Goal: Task Accomplishment & Management: Use online tool/utility

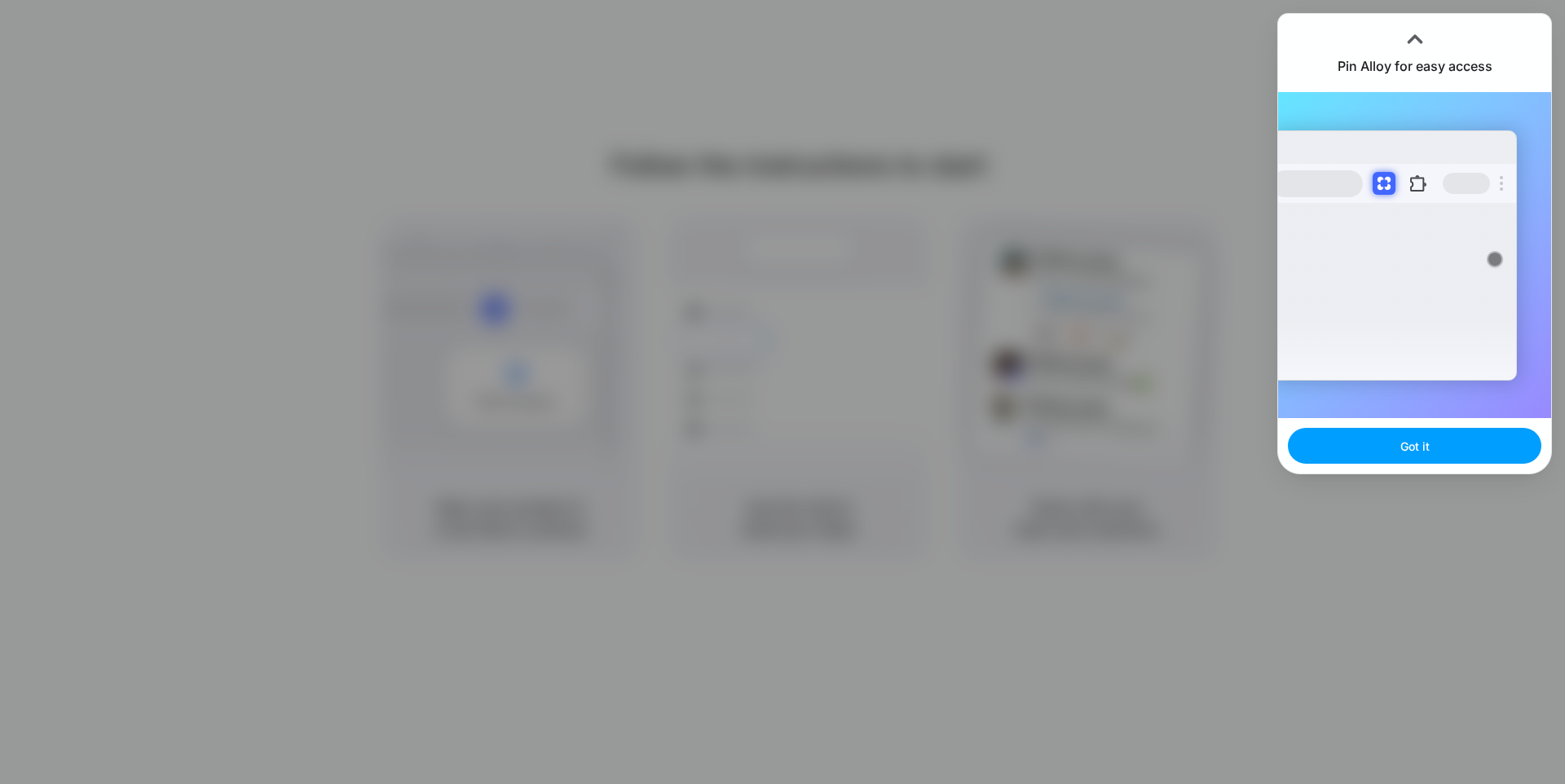
click at [1420, 451] on span "Got it" at bounding box center [1415, 446] width 29 height 18
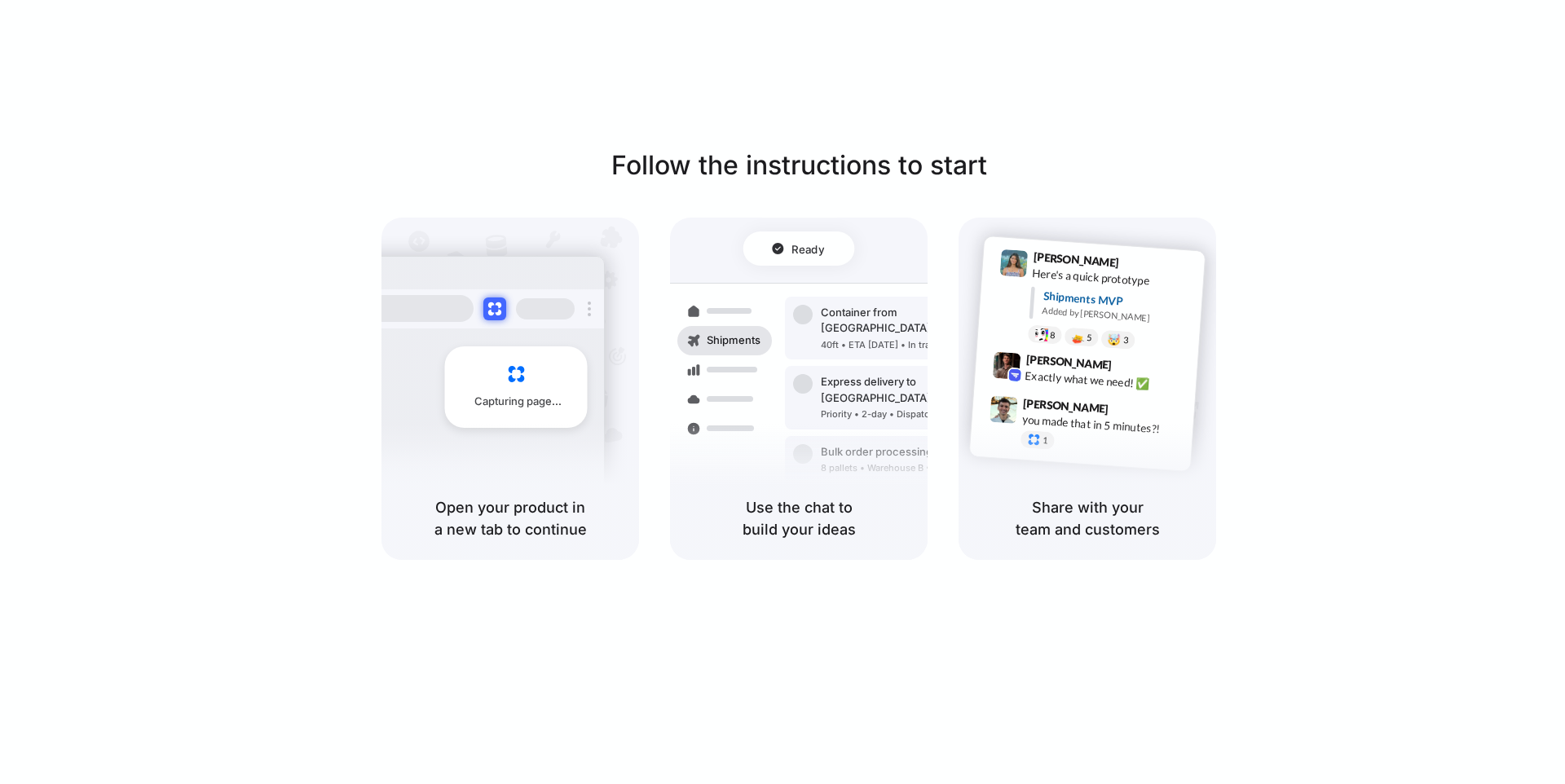
click at [1093, 632] on div "Follow the instructions to start Capturing page Open your product in a new tab …" at bounding box center [798, 408] width 1597 height 816
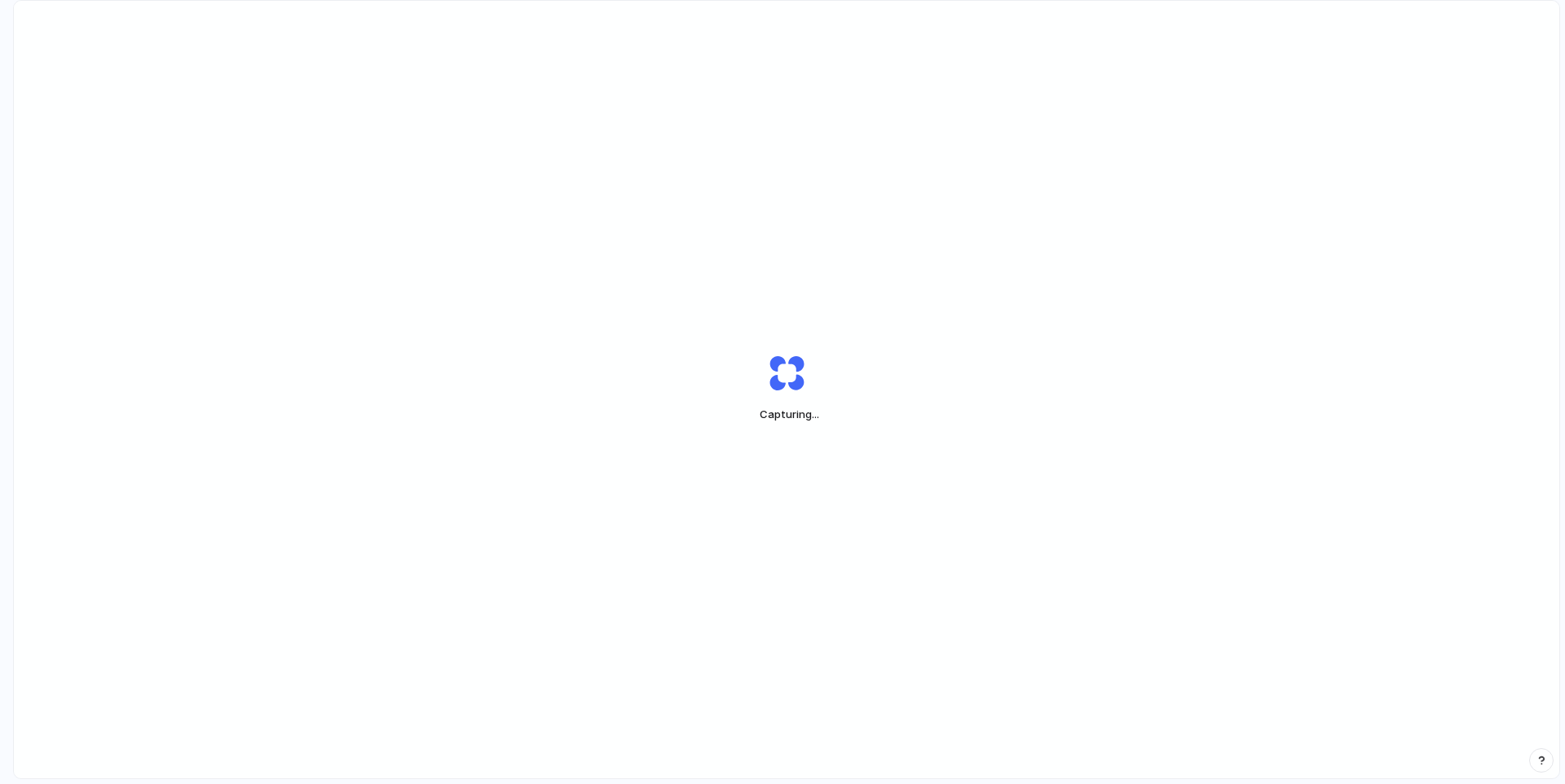
scroll to position [46, 0]
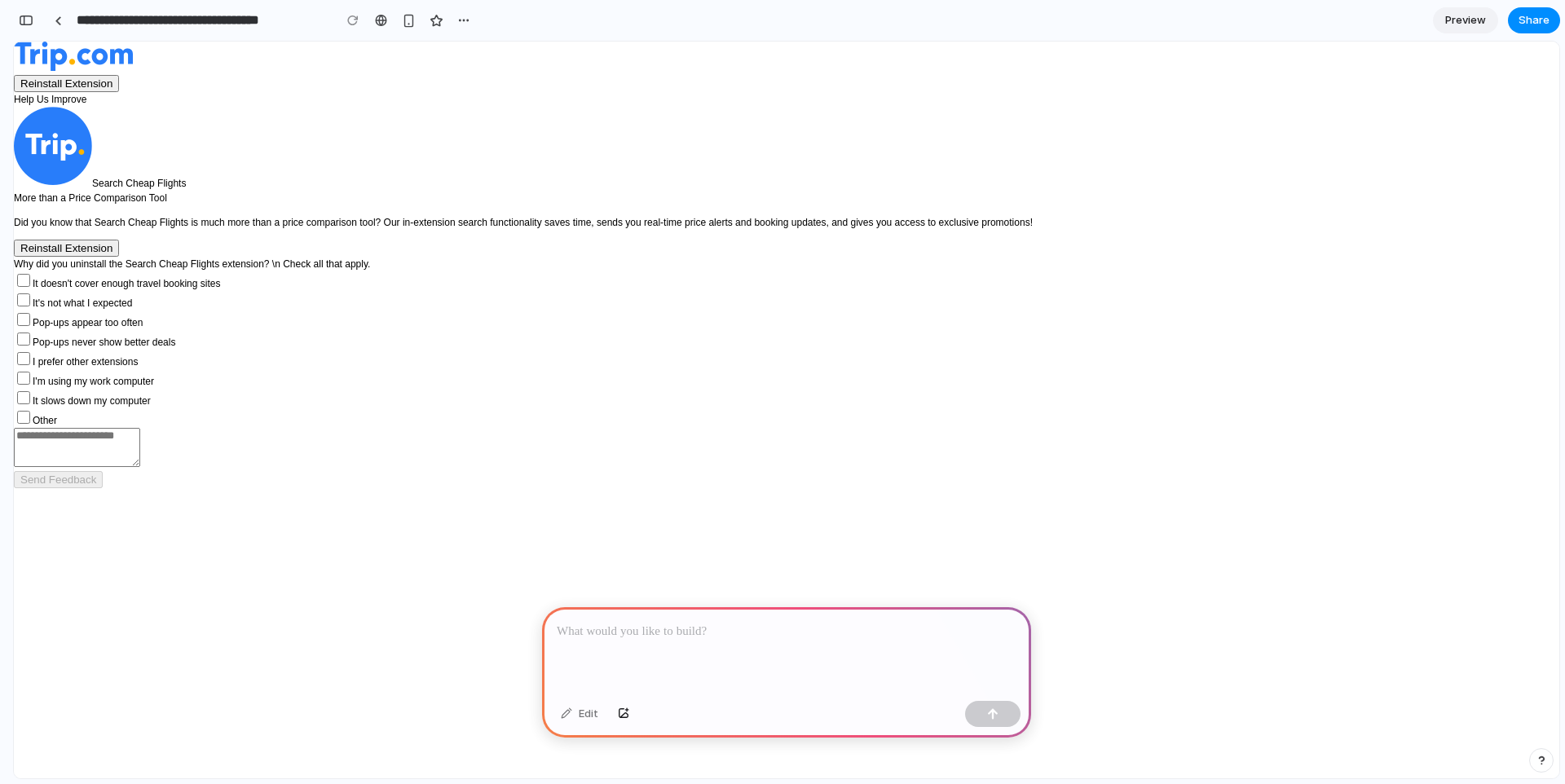
click at [119, 256] on button "Reinstall Extension" at bounding box center [66, 248] width 105 height 18
click at [57, 426] on span "Other" at bounding box center [44, 421] width 24 height 12
drag, startPoint x: 626, startPoint y: 668, endPoint x: 628, endPoint y: 685, distance: 17.1
click at [626, 668] on div at bounding box center [786, 650] width 489 height 87
click at [618, 720] on button "button" at bounding box center [624, 713] width 27 height 26
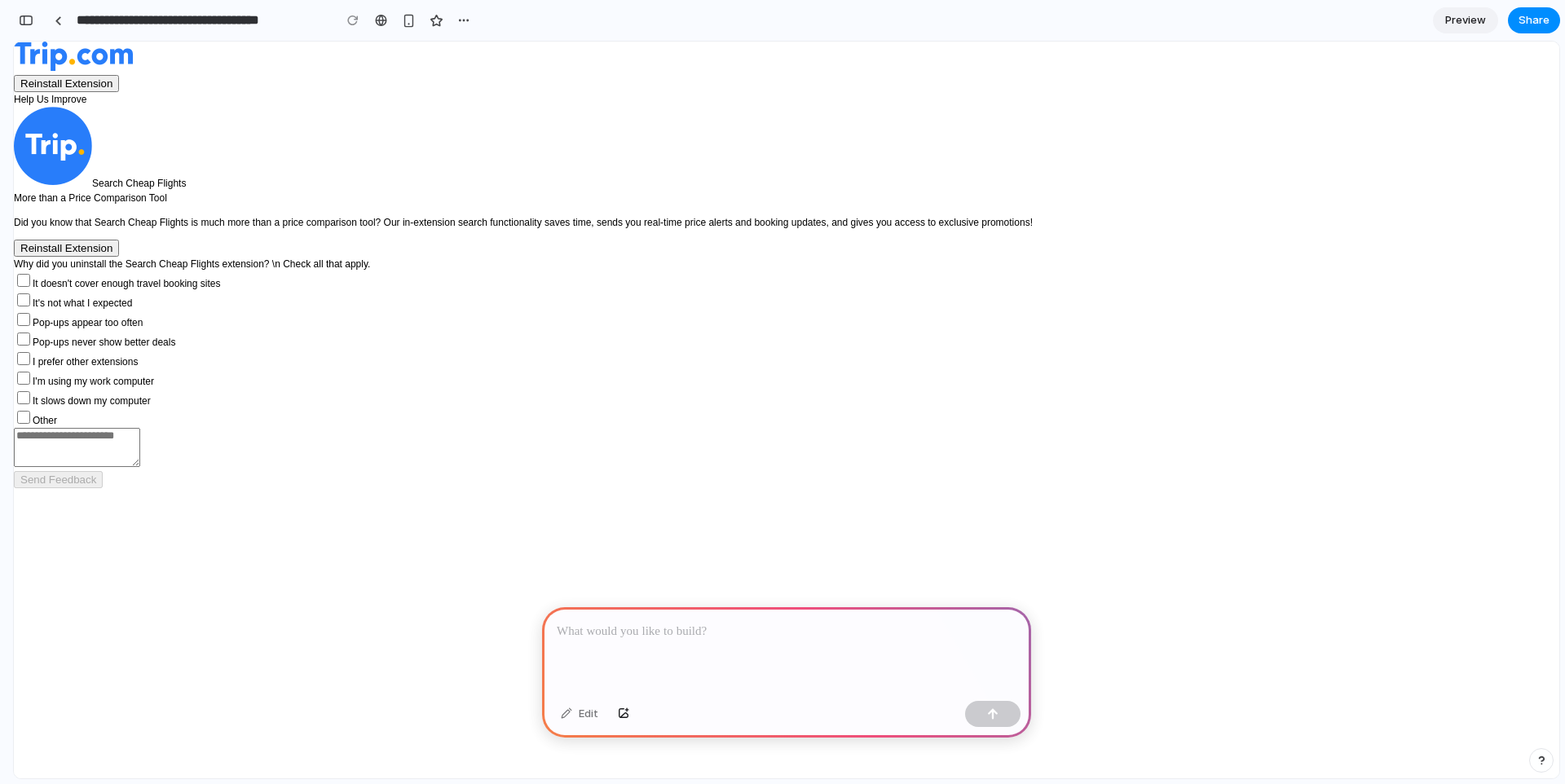
click at [661, 627] on p at bounding box center [786, 631] width 460 height 19
click at [404, 21] on div "button" at bounding box center [408, 20] width 14 height 14
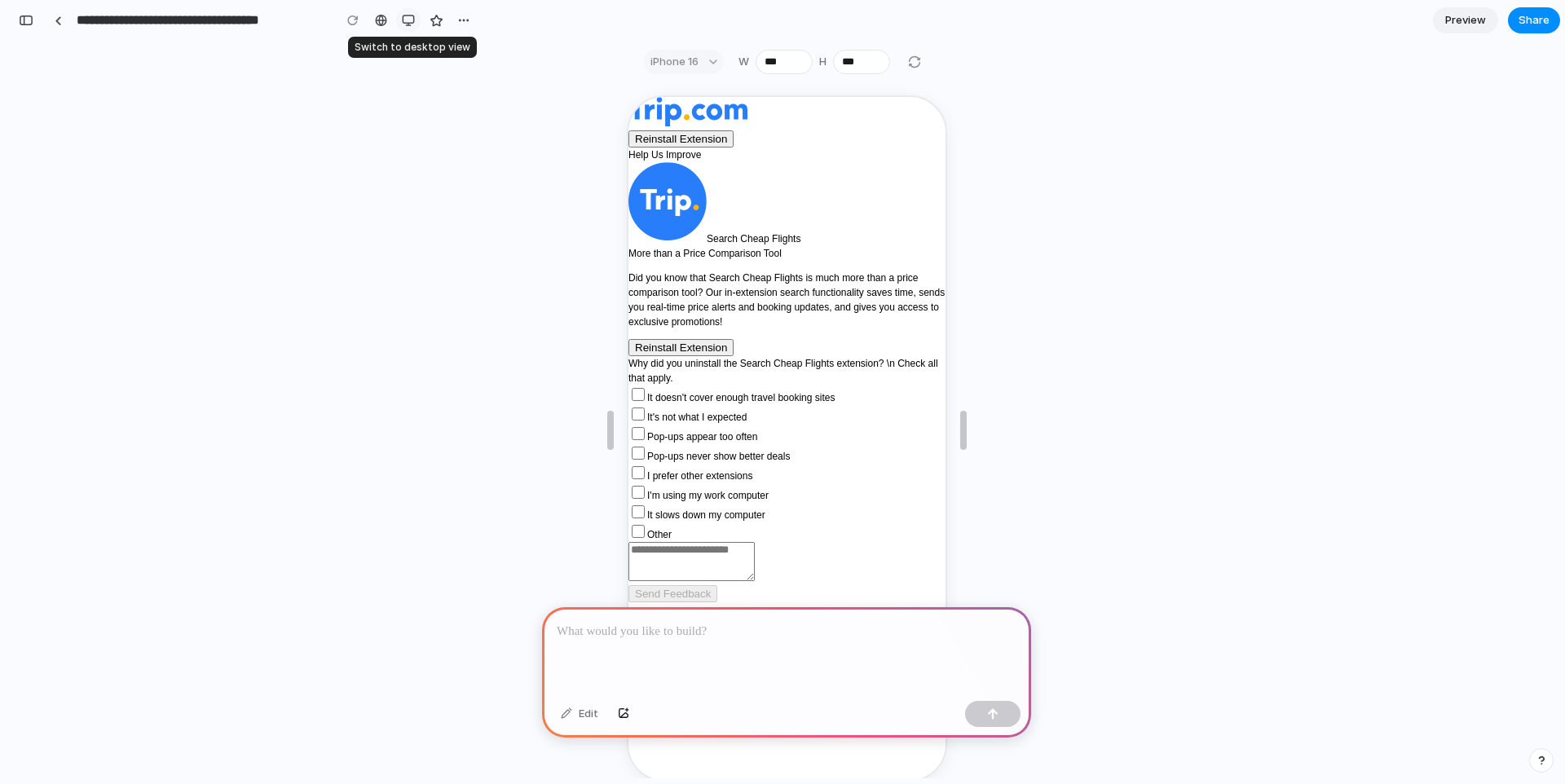
click at [405, 19] on div "button" at bounding box center [407, 19] width 13 height 13
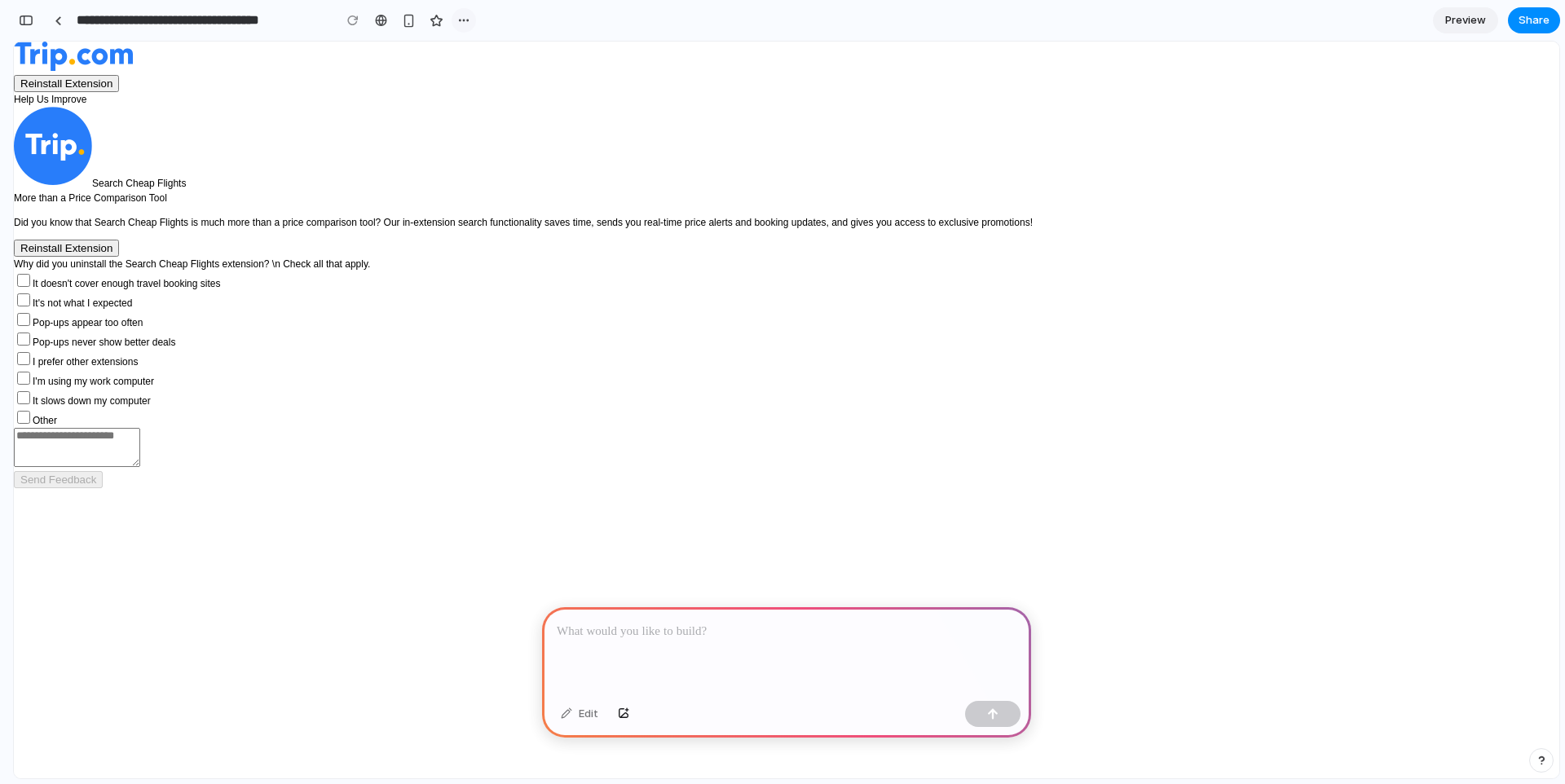
click at [467, 22] on div "button" at bounding box center [463, 19] width 13 height 13
drag, startPoint x: 467, startPoint y: 21, endPoint x: 425, endPoint y: 16, distance: 42.3
click at [467, 21] on div "Duplicate Delete" at bounding box center [782, 392] width 1565 height 784
click at [386, 20] on link at bounding box center [380, 19] width 24 height 24
click at [23, 19] on div "button" at bounding box center [25, 20] width 15 height 12
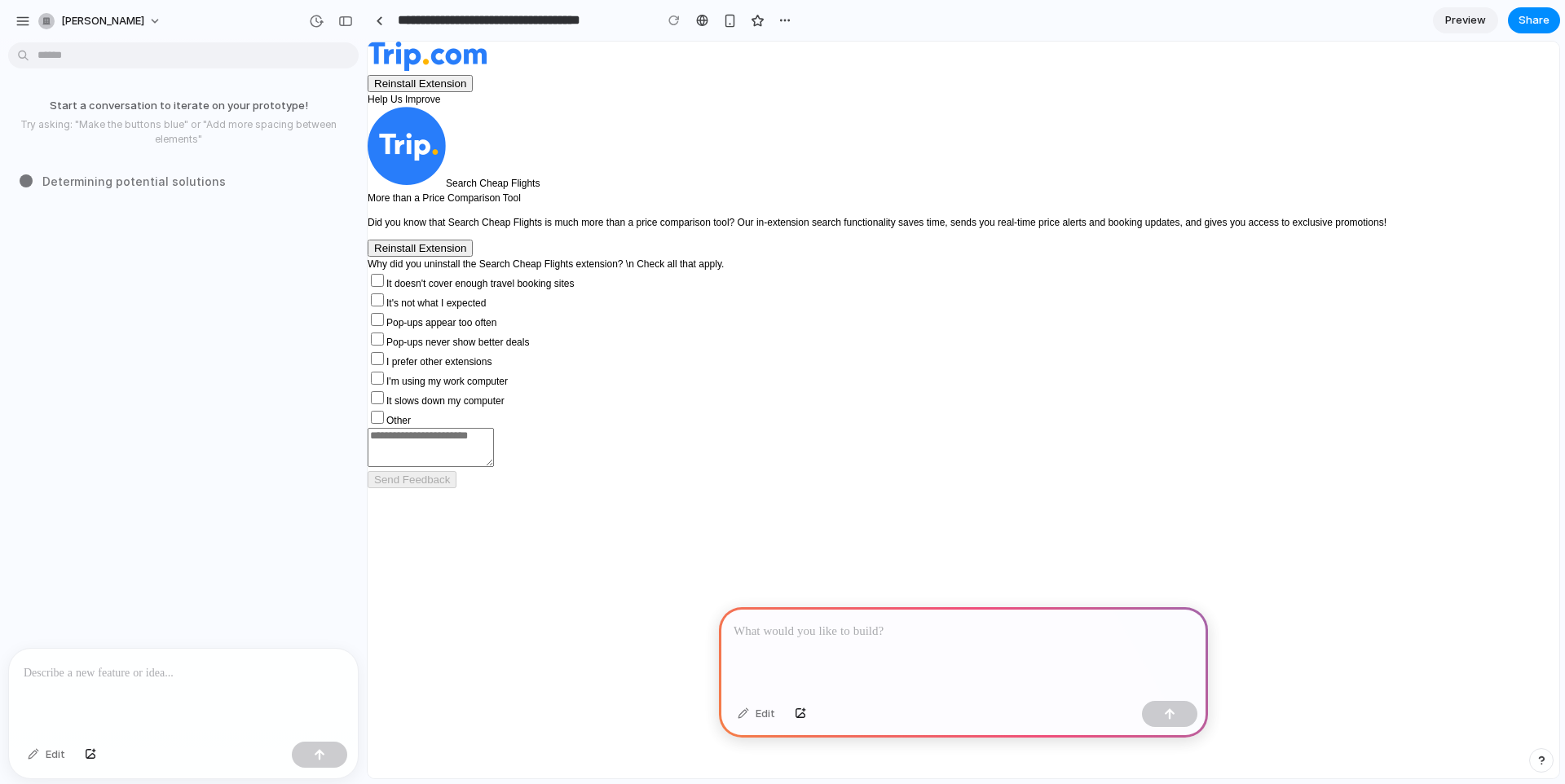
click at [112, 663] on p at bounding box center [183, 673] width 320 height 19
click at [162, 48] on body "**********" at bounding box center [782, 392] width 1565 height 784
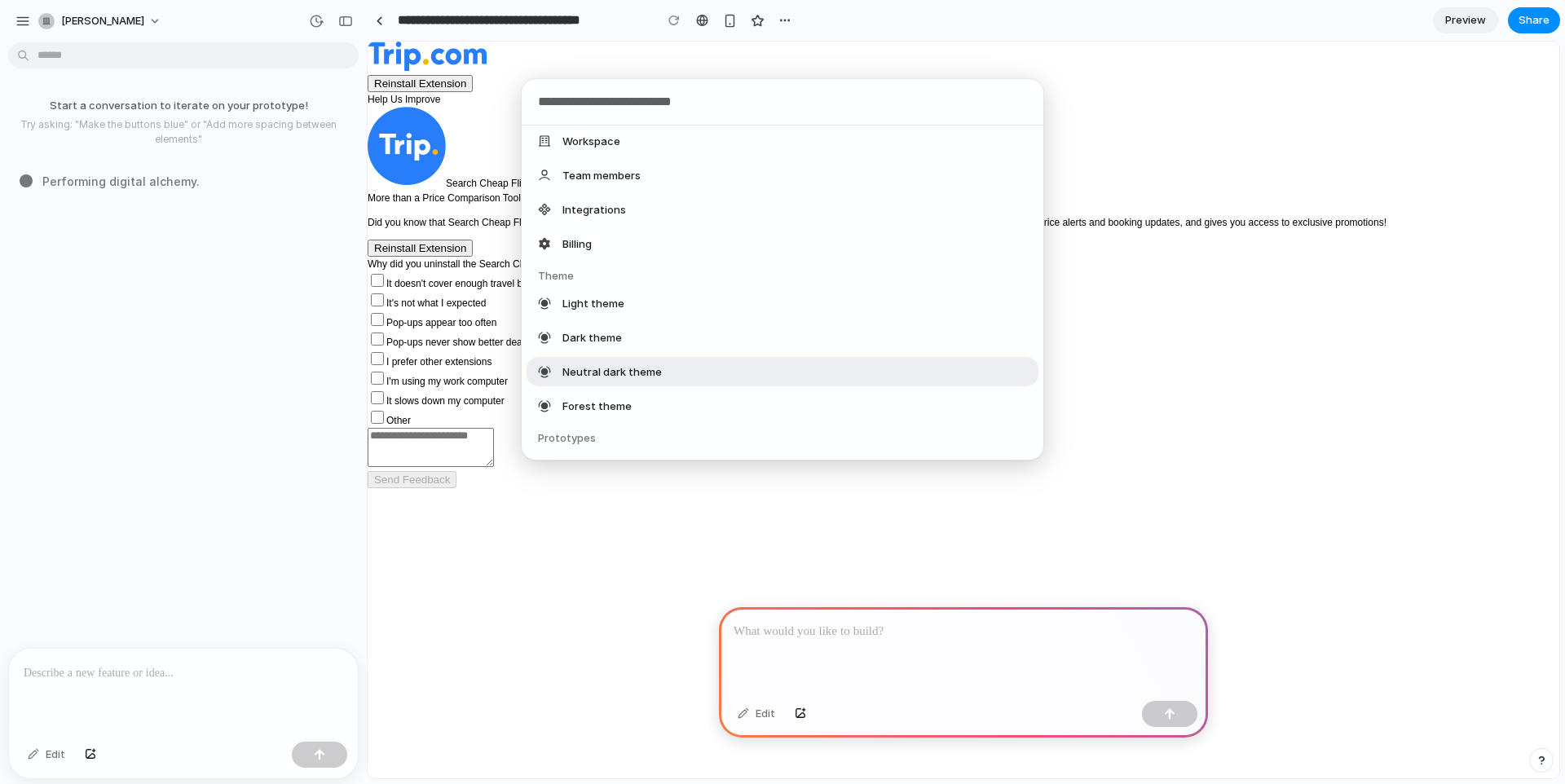
scroll to position [317, 0]
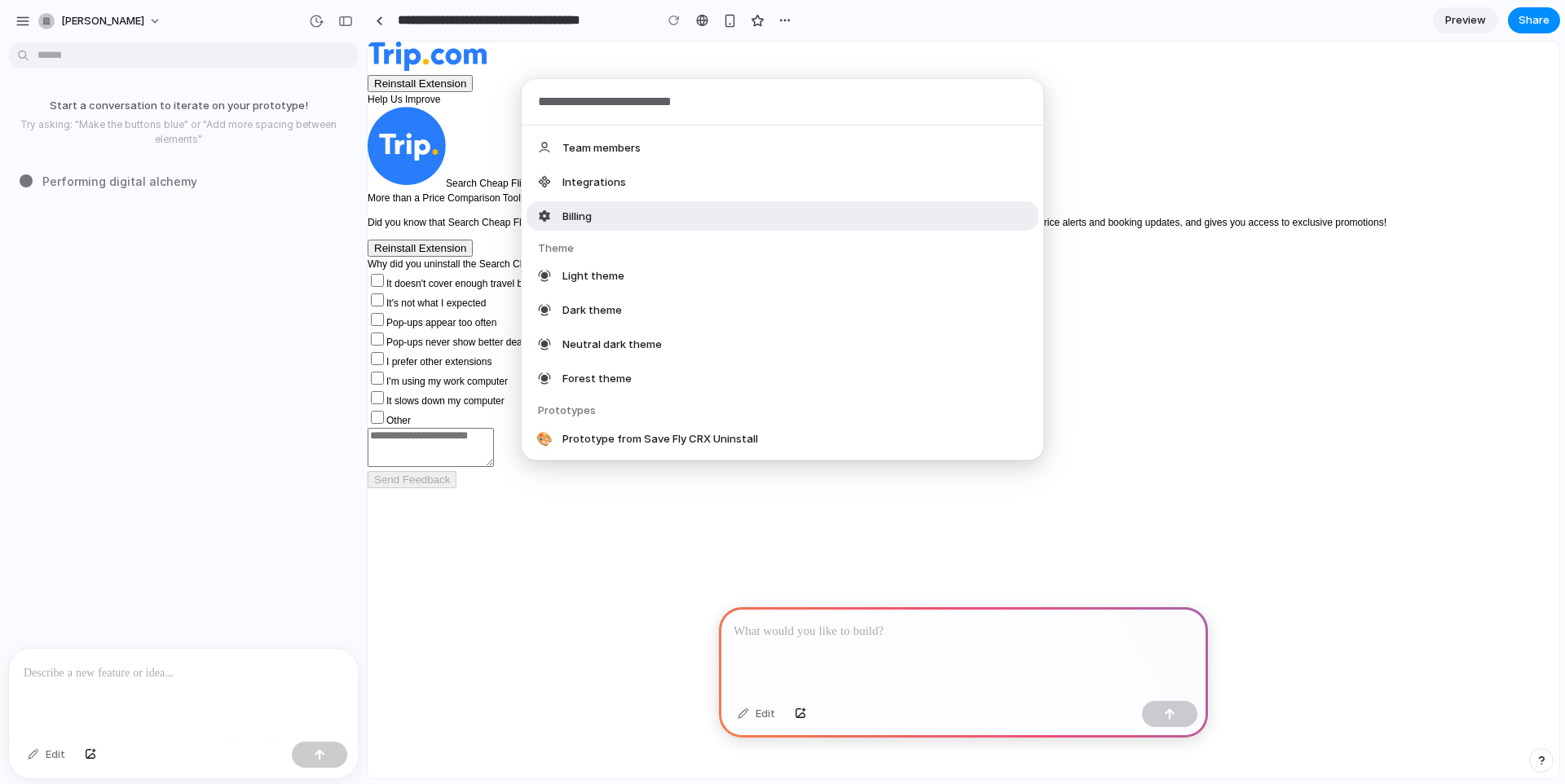
click at [471, 555] on div "Actions Invite team member Navigation Prototypes Captures Libraries Settings Se…" at bounding box center [782, 392] width 1565 height 784
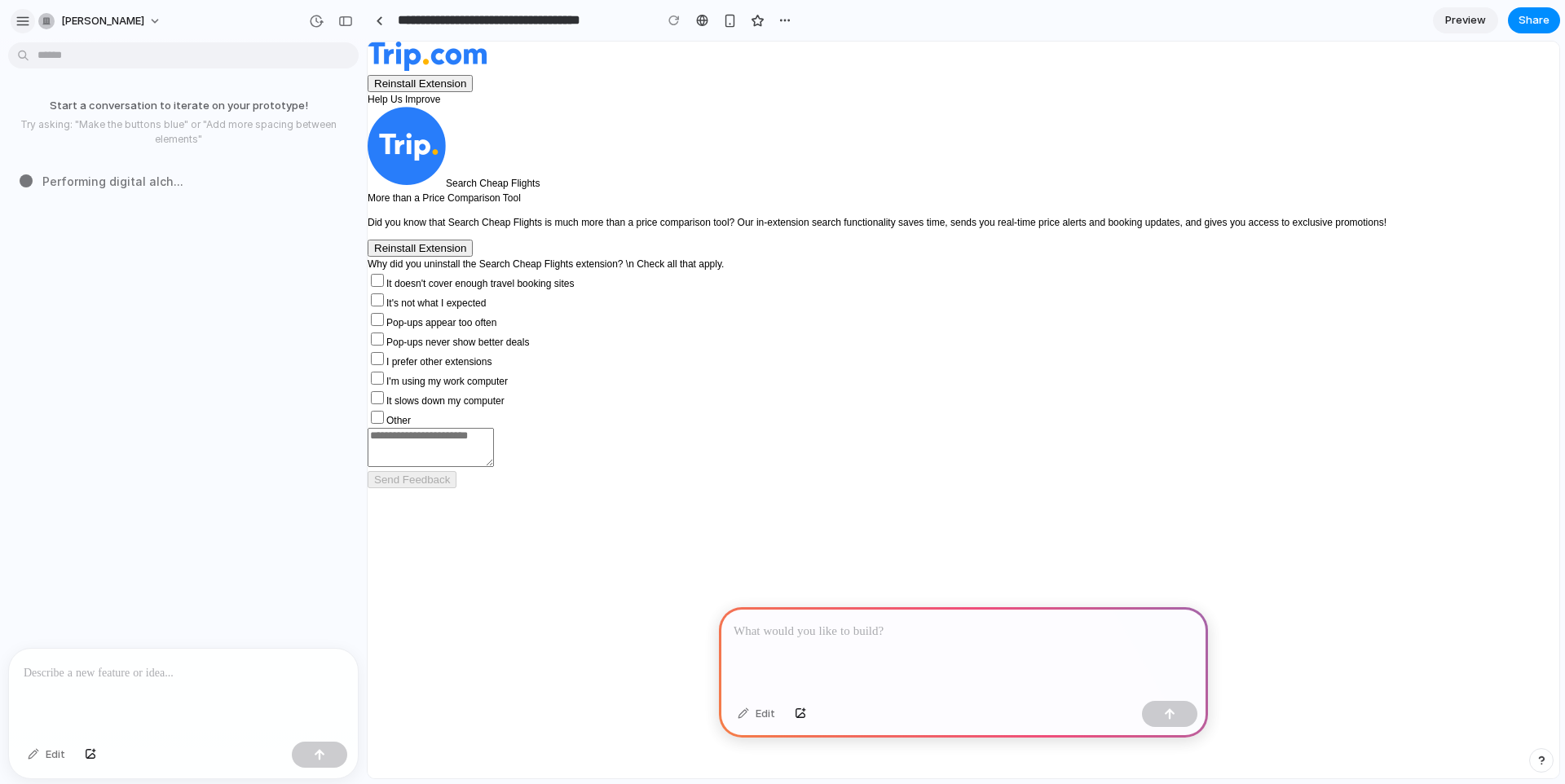
click at [16, 14] on div "button" at bounding box center [22, 20] width 15 height 15
click at [18, 21] on div "button" at bounding box center [22, 20] width 15 height 15
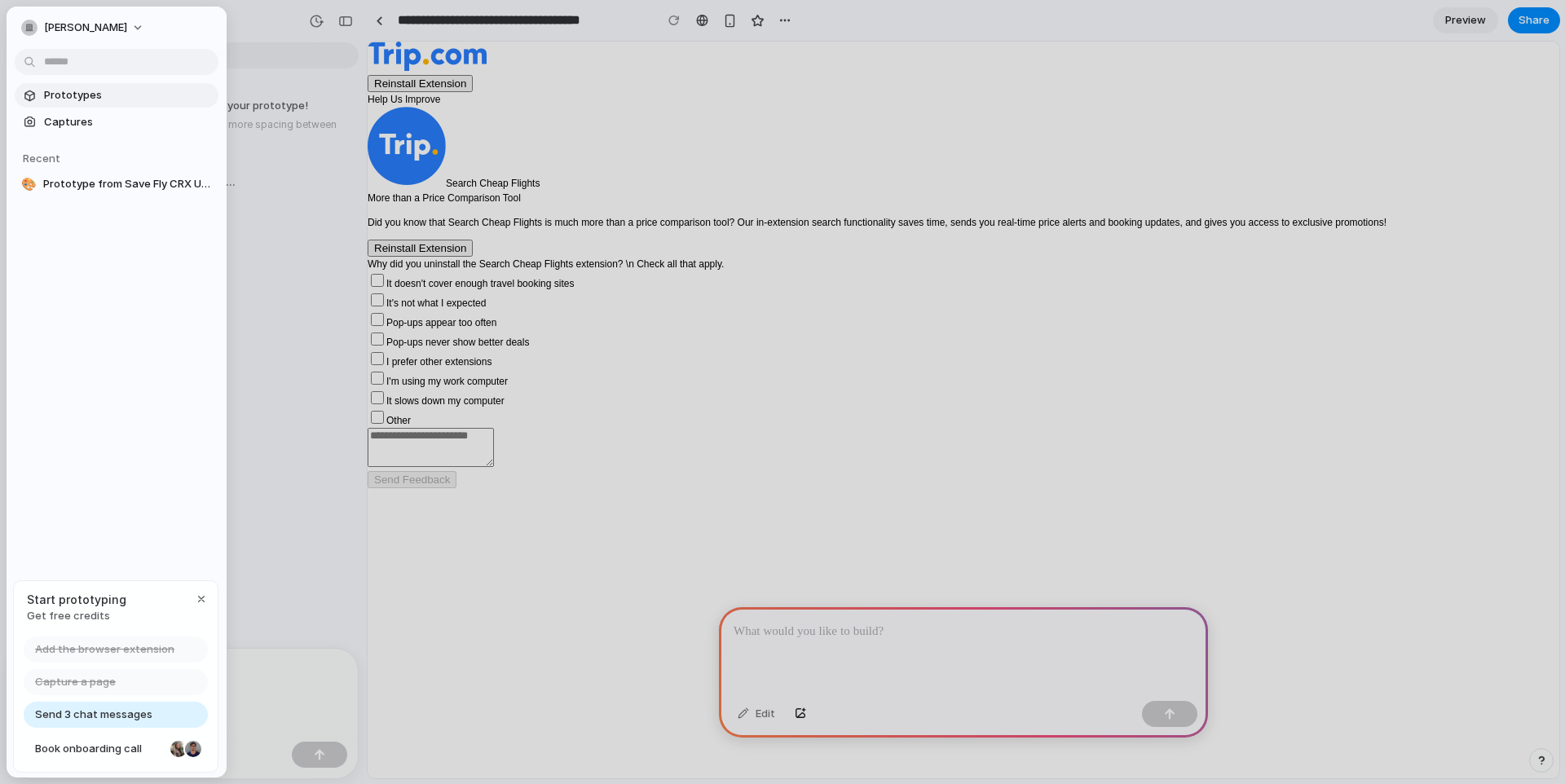
click at [95, 91] on span "Prototypes" at bounding box center [128, 94] width 168 height 17
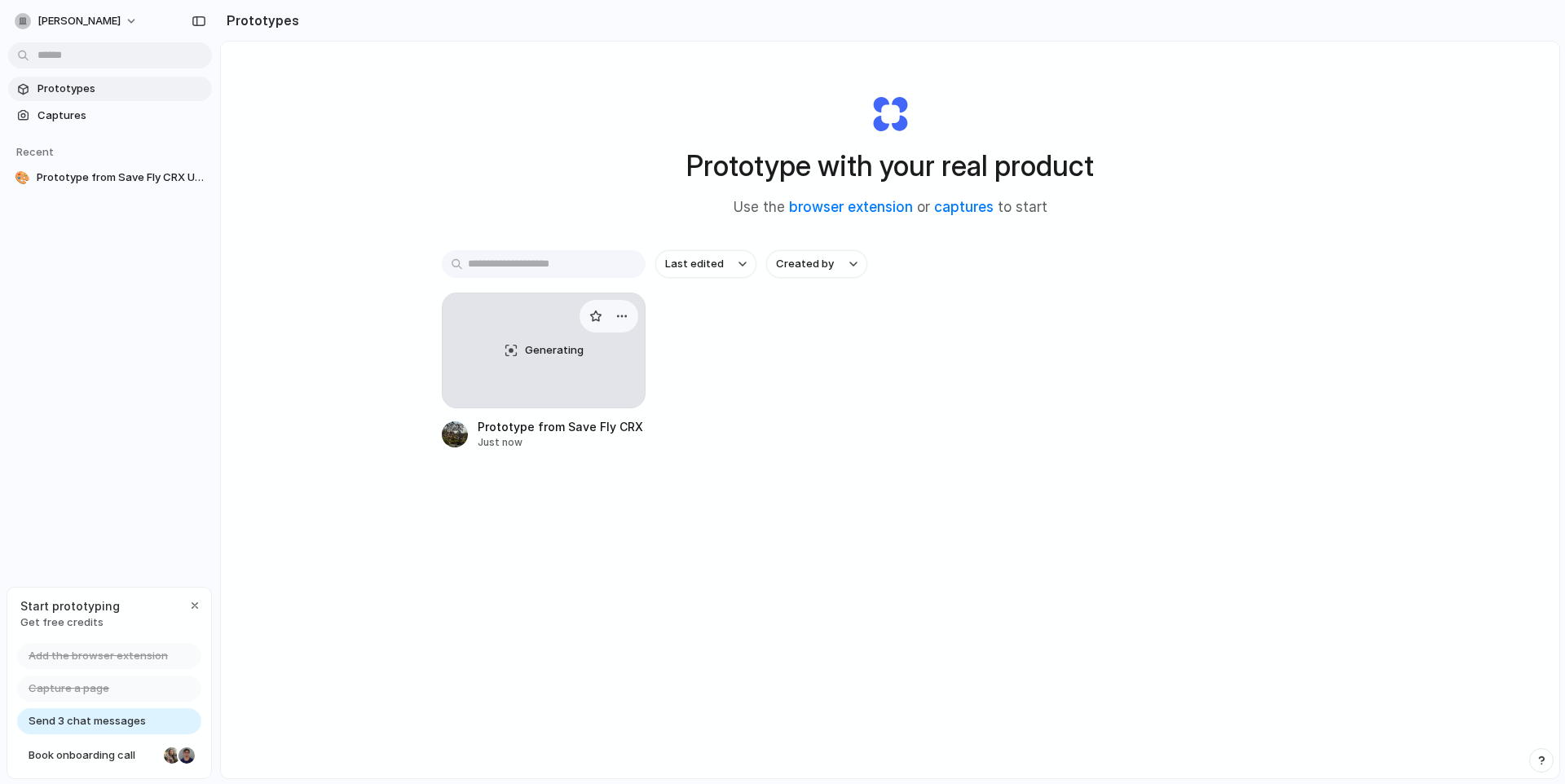
click at [551, 342] on span "Generating" at bounding box center [554, 350] width 58 height 17
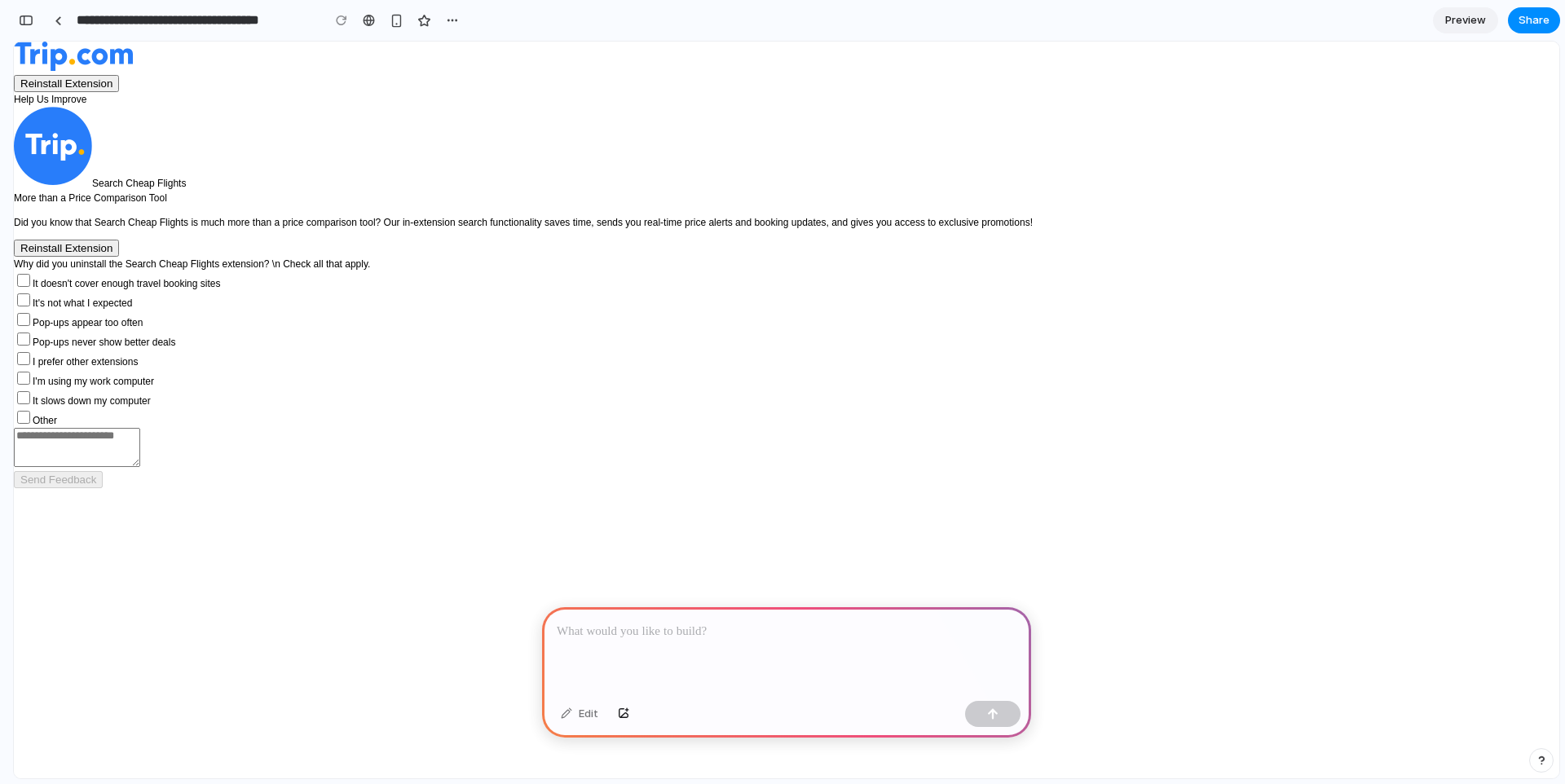
click at [604, 646] on div at bounding box center [786, 650] width 489 height 87
click at [603, 634] on p at bounding box center [786, 631] width 460 height 19
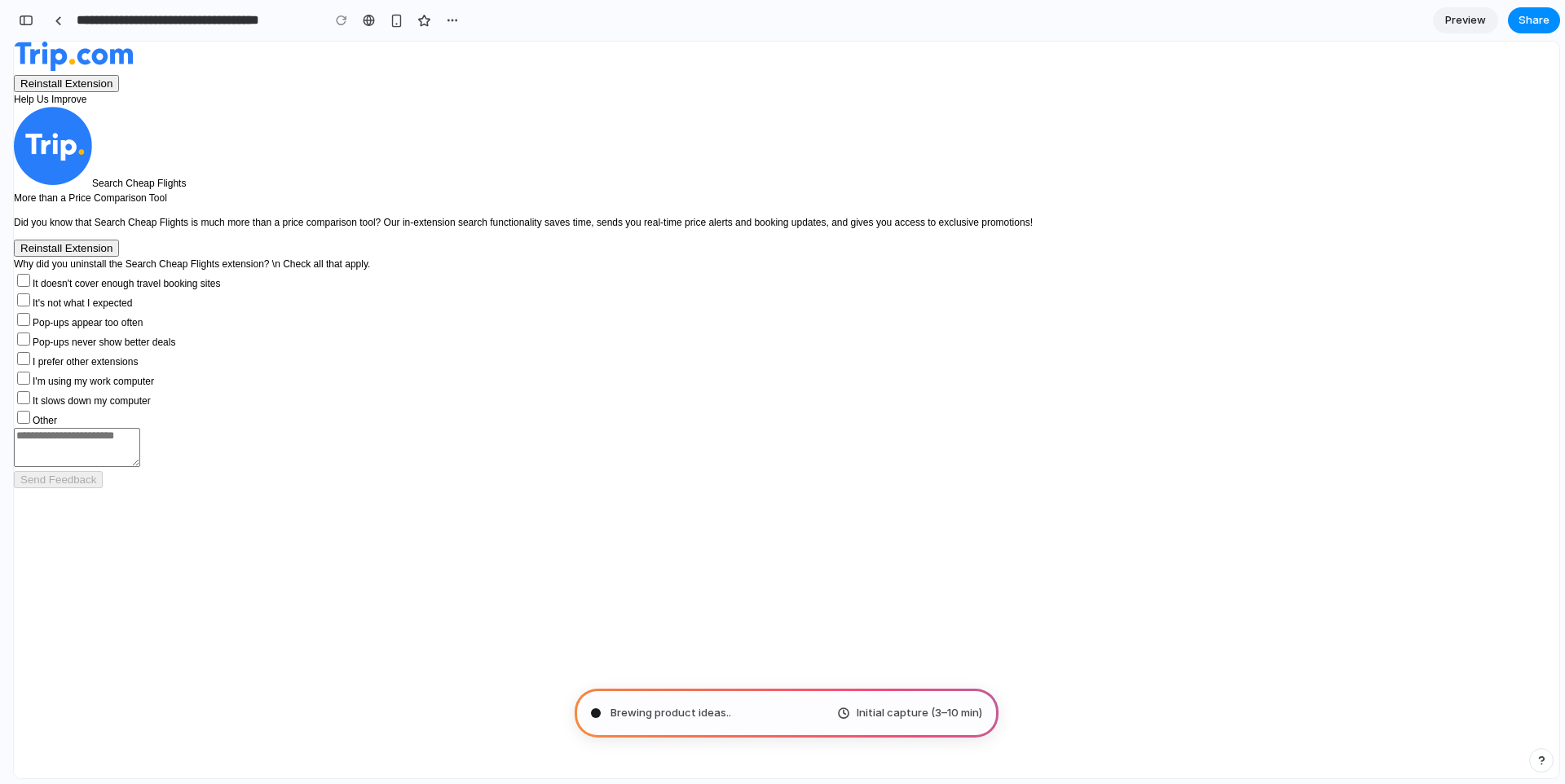
click at [689, 720] on span "Brewing product ideas .." at bounding box center [670, 712] width 121 height 17
click at [720, 712] on span "Consulting the digital oracle ..." at bounding box center [686, 712] width 153 height 17
click at [1462, 18] on span "Preview" at bounding box center [1466, 20] width 41 height 17
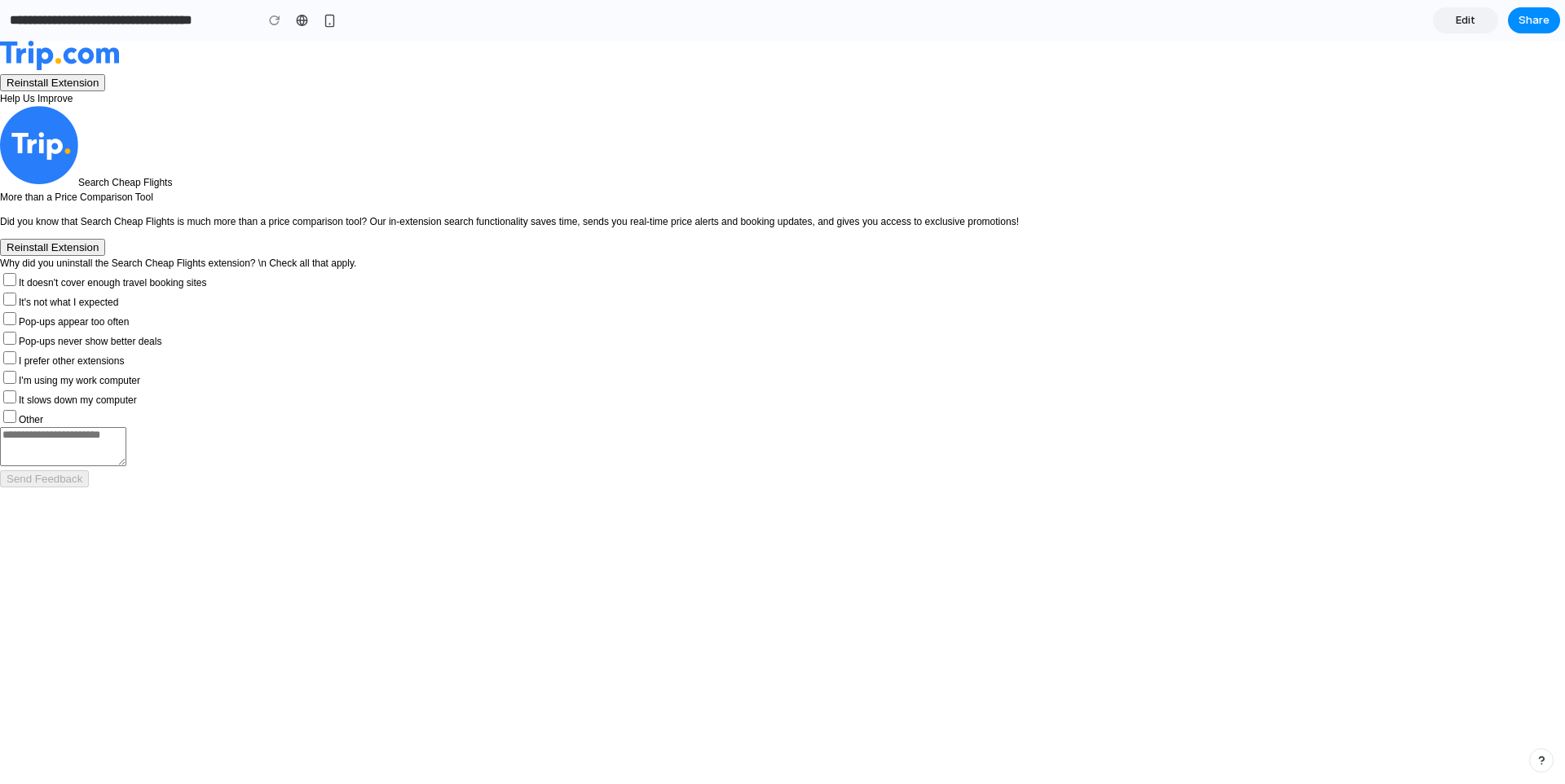
click at [1466, 25] on span "Edit" at bounding box center [1466, 20] width 19 height 17
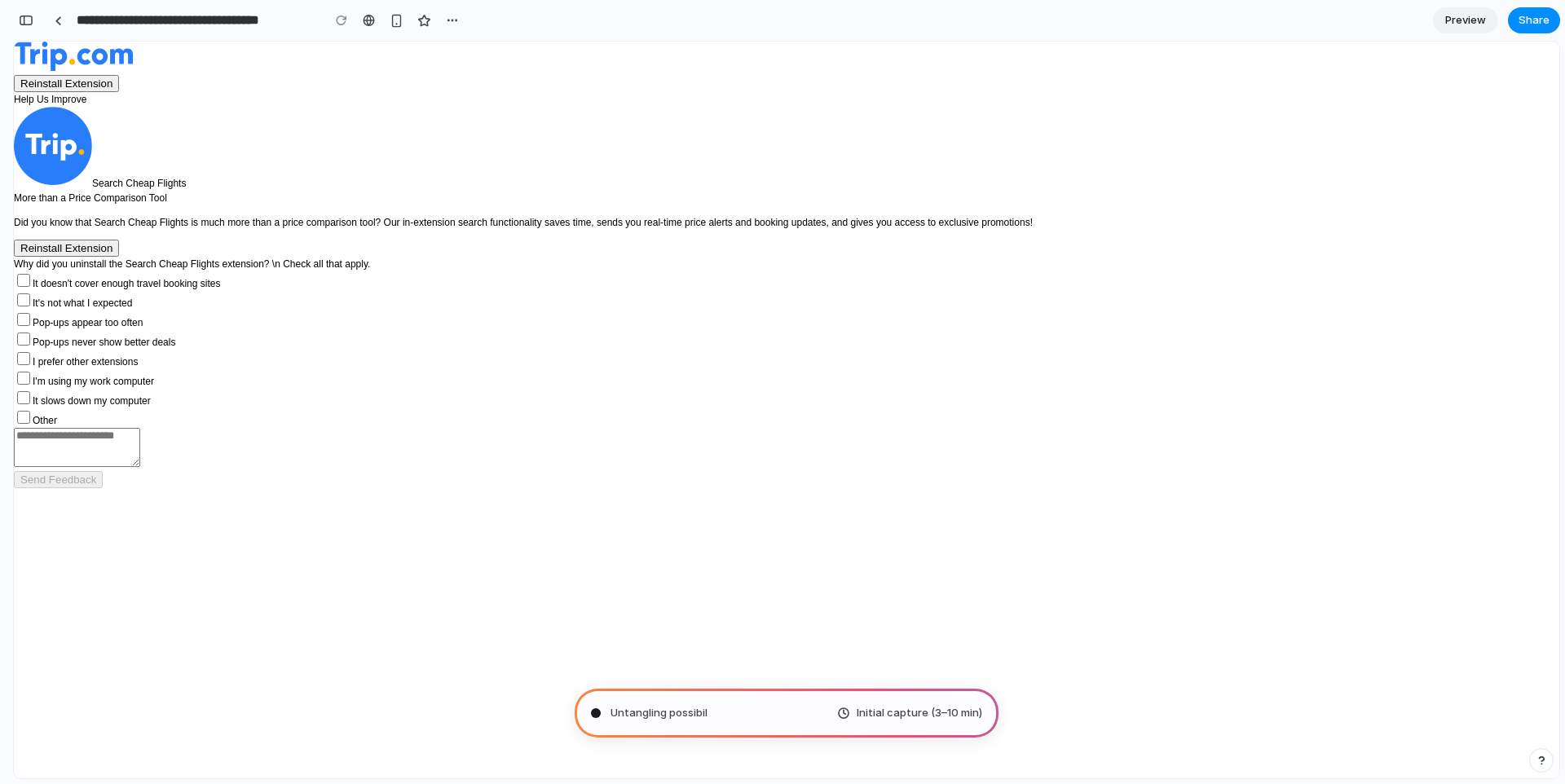
click at [650, 719] on span "Untangling possibil" at bounding box center [659, 712] width 97 height 17
click at [912, 713] on span "Initial capture (3–10 min)" at bounding box center [919, 712] width 126 height 17
click at [59, 21] on div at bounding box center [58, 20] width 8 height 9
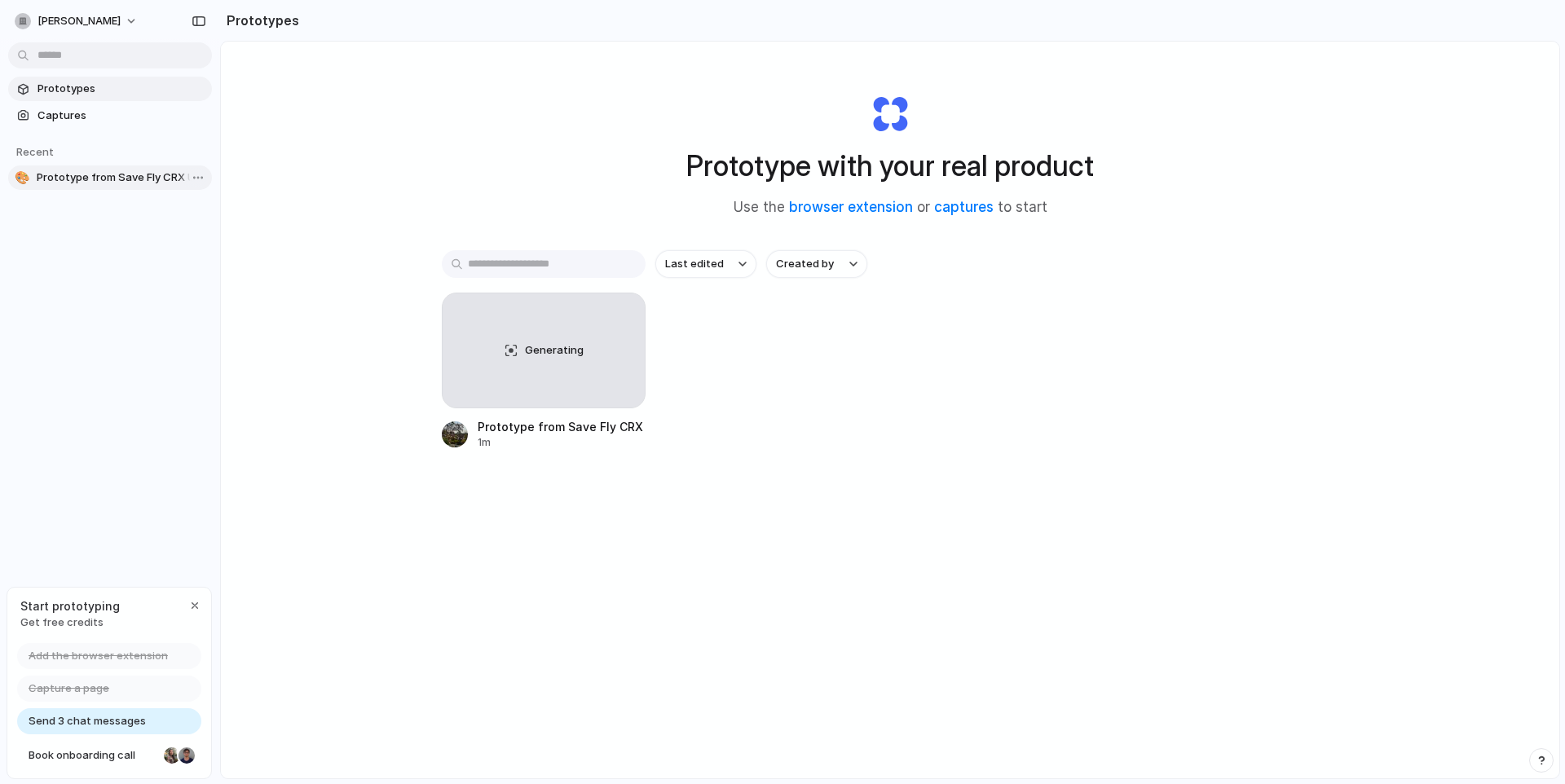
click at [93, 171] on span "Prototype from Save Fly CRX Uninstall" at bounding box center [121, 177] width 169 height 17
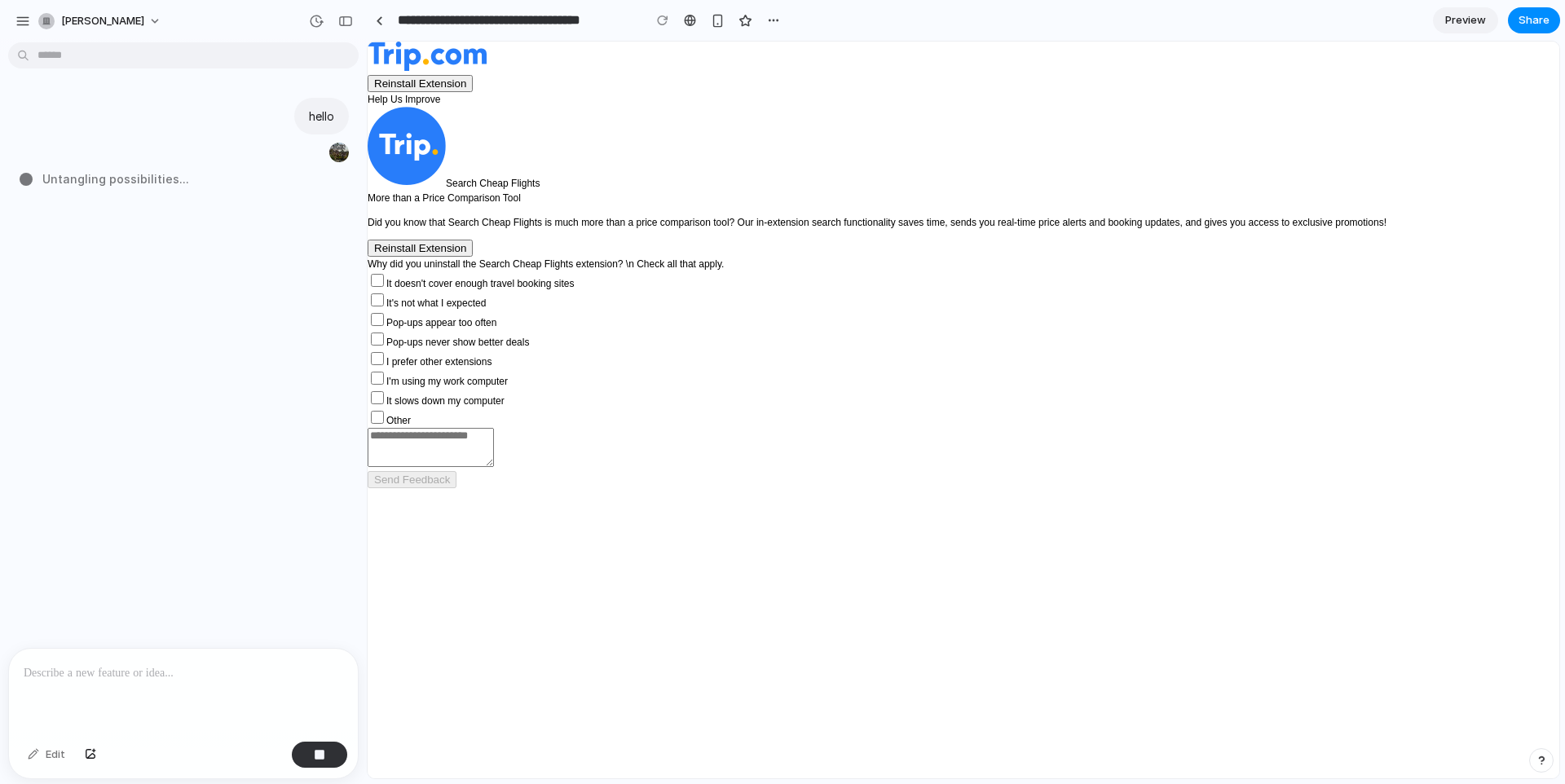
click at [135, 675] on p at bounding box center [183, 673] width 320 height 19
click at [82, 22] on span "trieu-nguyen" at bounding box center [102, 20] width 83 height 17
click at [97, 57] on span "Settings" at bounding box center [84, 57] width 45 height 17
click at [35, 24] on button "trieu-nguyen" at bounding box center [100, 20] width 137 height 26
click at [20, 24] on div "Settings Invite members Change theme Sign out" at bounding box center [782, 392] width 1565 height 784
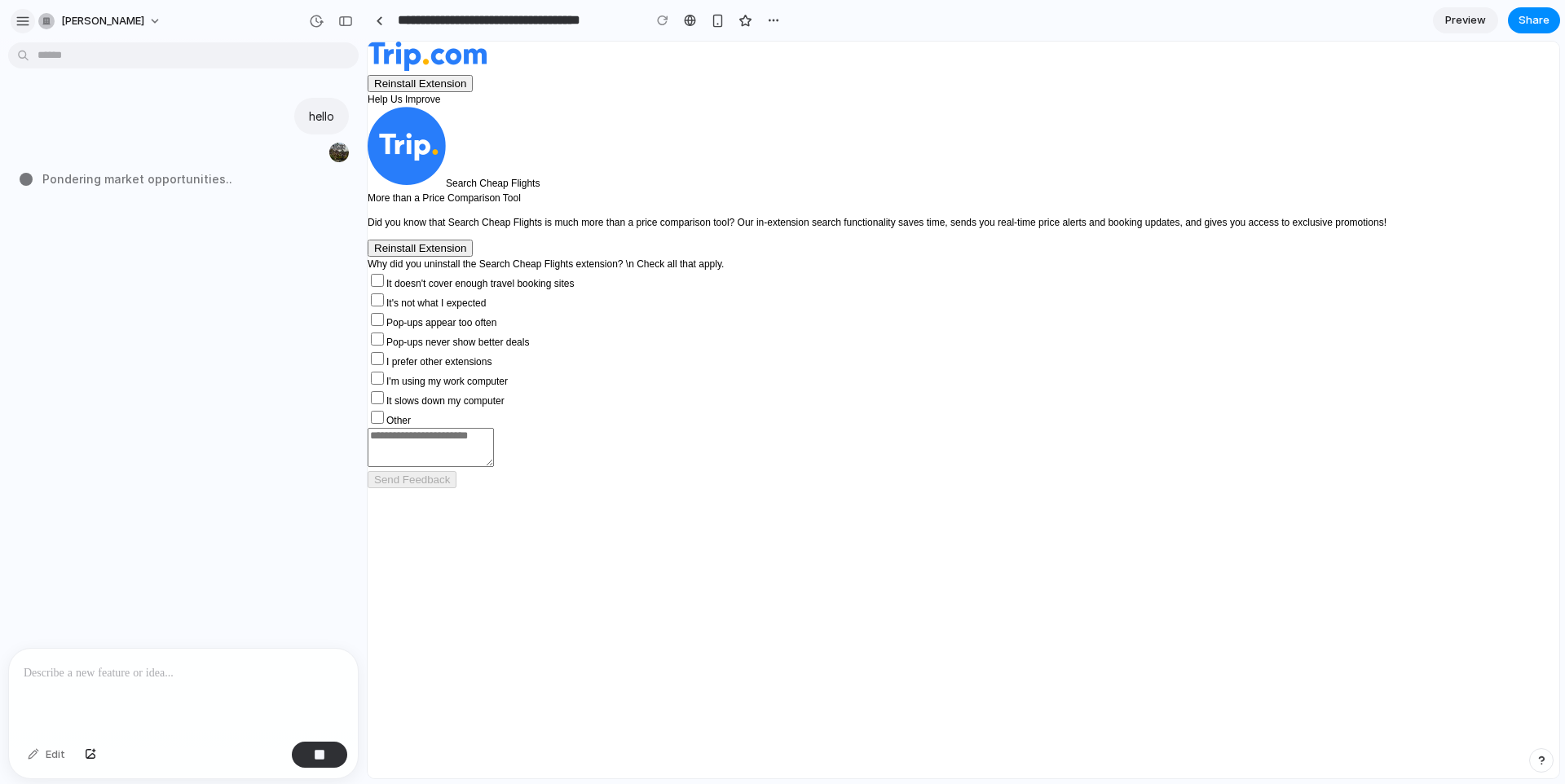
click at [19, 22] on div "button" at bounding box center [22, 20] width 15 height 15
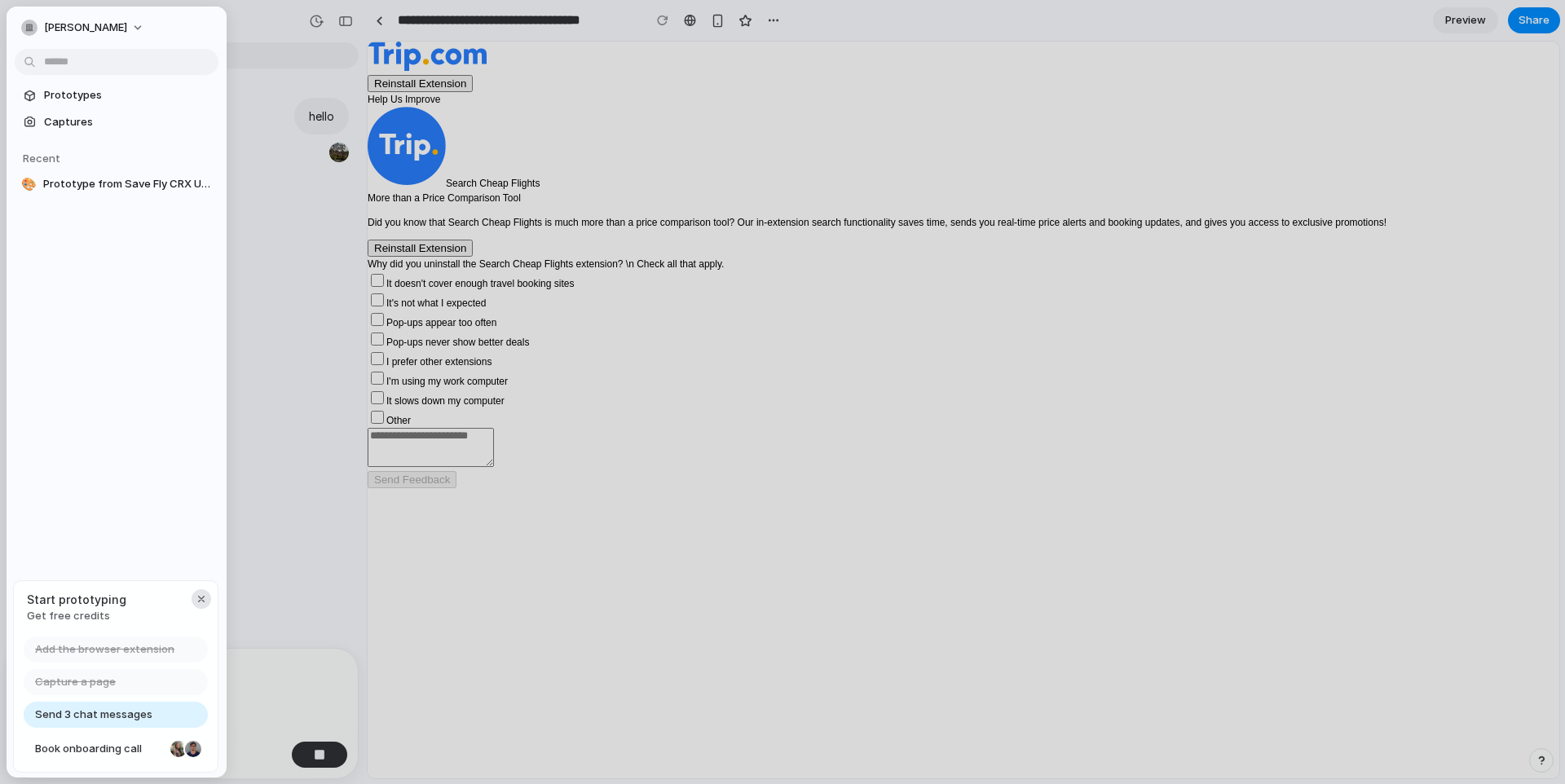
click at [196, 602] on div "button" at bounding box center [201, 598] width 13 height 13
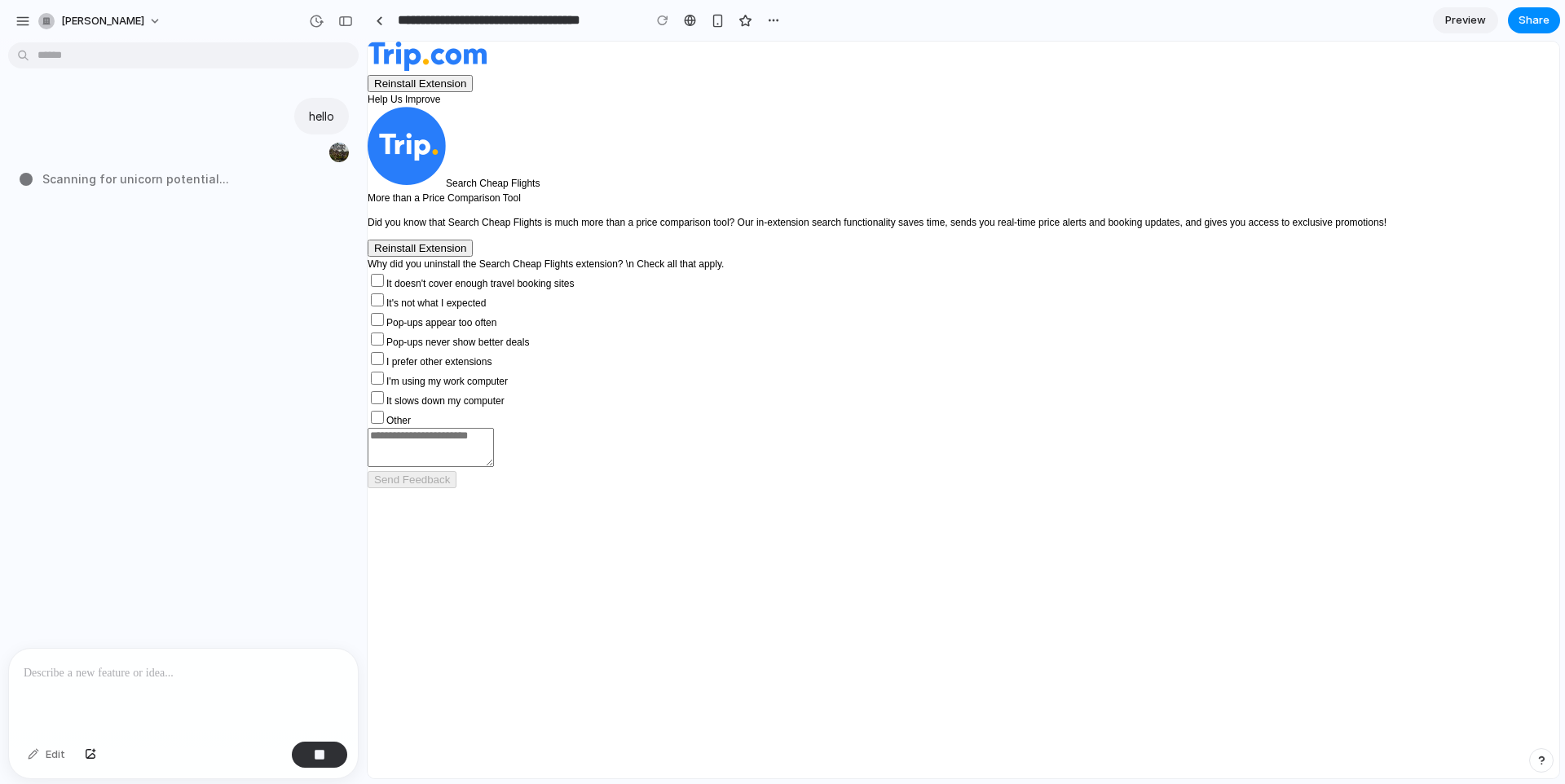
type input "**********"
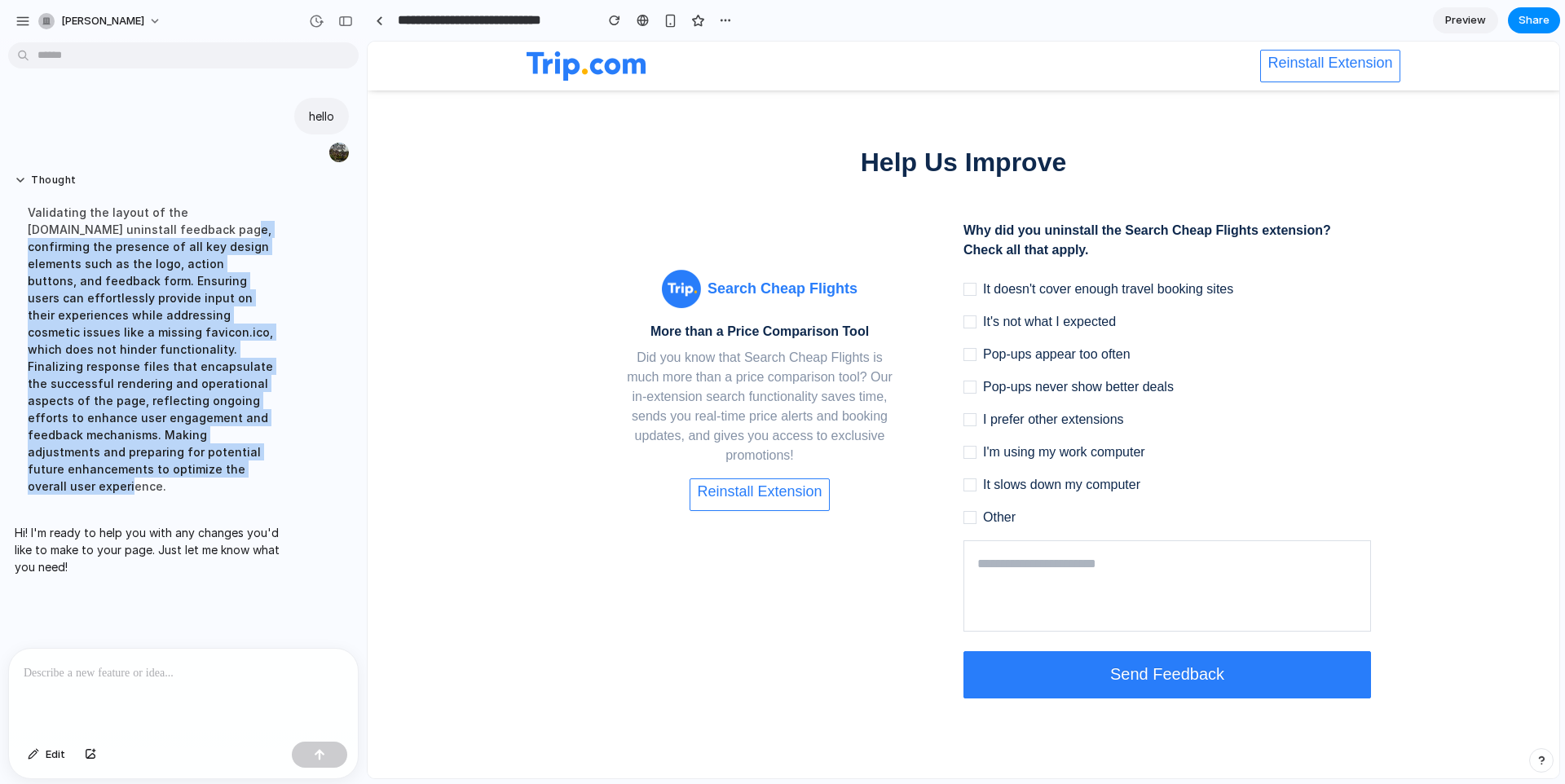
drag, startPoint x: 181, startPoint y: 244, endPoint x: 259, endPoint y: 470, distance: 239.1
click at [259, 470] on div "Validating the layout of the Trip.com uninstall feedback page, confirming the p…" at bounding box center [150, 349] width 272 height 311
click at [312, 446] on div "Thought Validating the layout of the Trip.com uninstall feedback page, confirmi…" at bounding box center [178, 339] width 341 height 351
drag, startPoint x: 209, startPoint y: 472, endPoint x: 94, endPoint y: 263, distance: 238.5
click at [94, 263] on div "Validating the layout of the Trip.com uninstall feedback page, confirming the p…" at bounding box center [150, 349] width 272 height 311
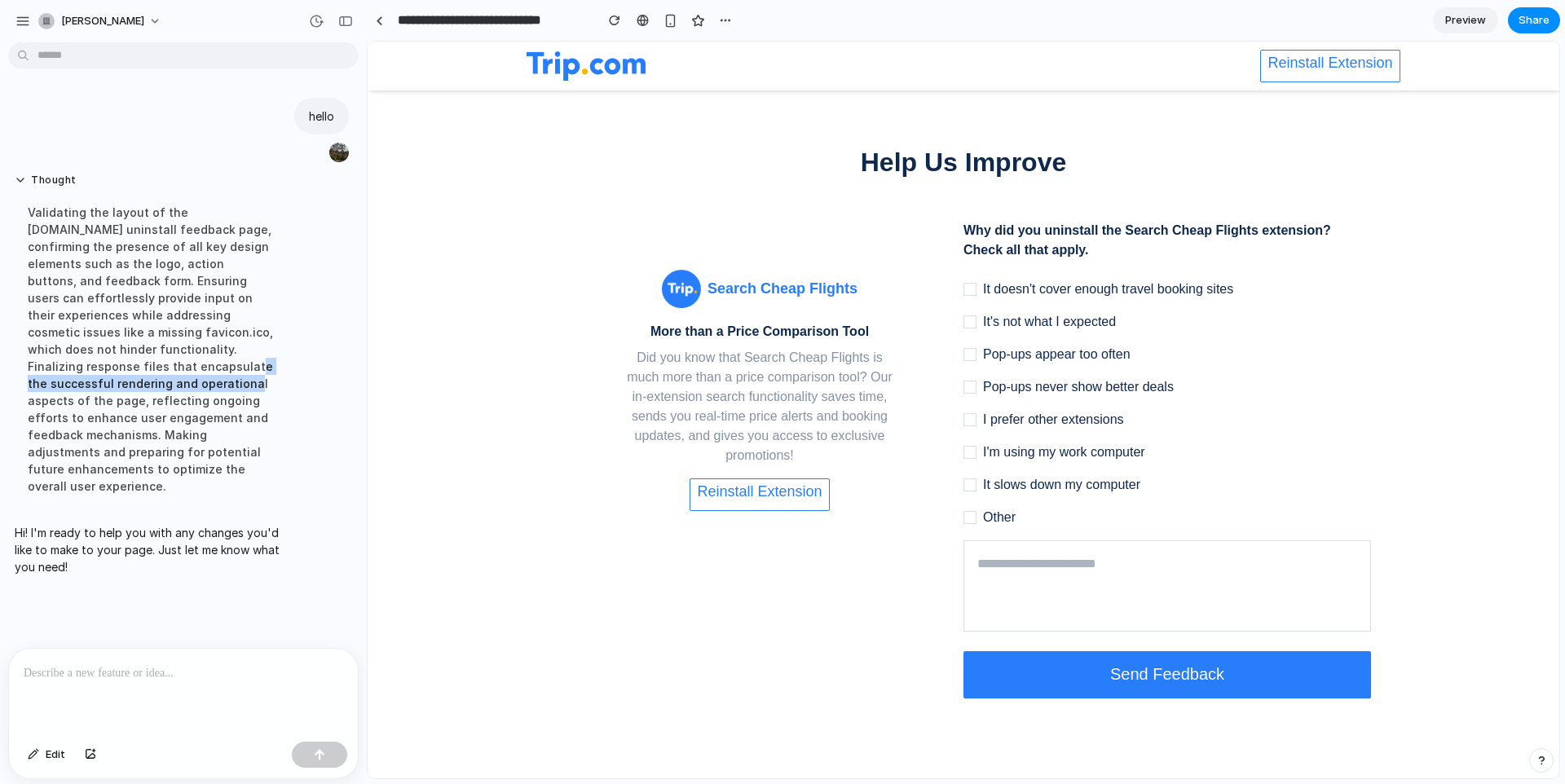
click at [113, 376] on div "Validating the layout of the Trip.com uninstall feedback page, confirming the p…" at bounding box center [150, 349] width 272 height 311
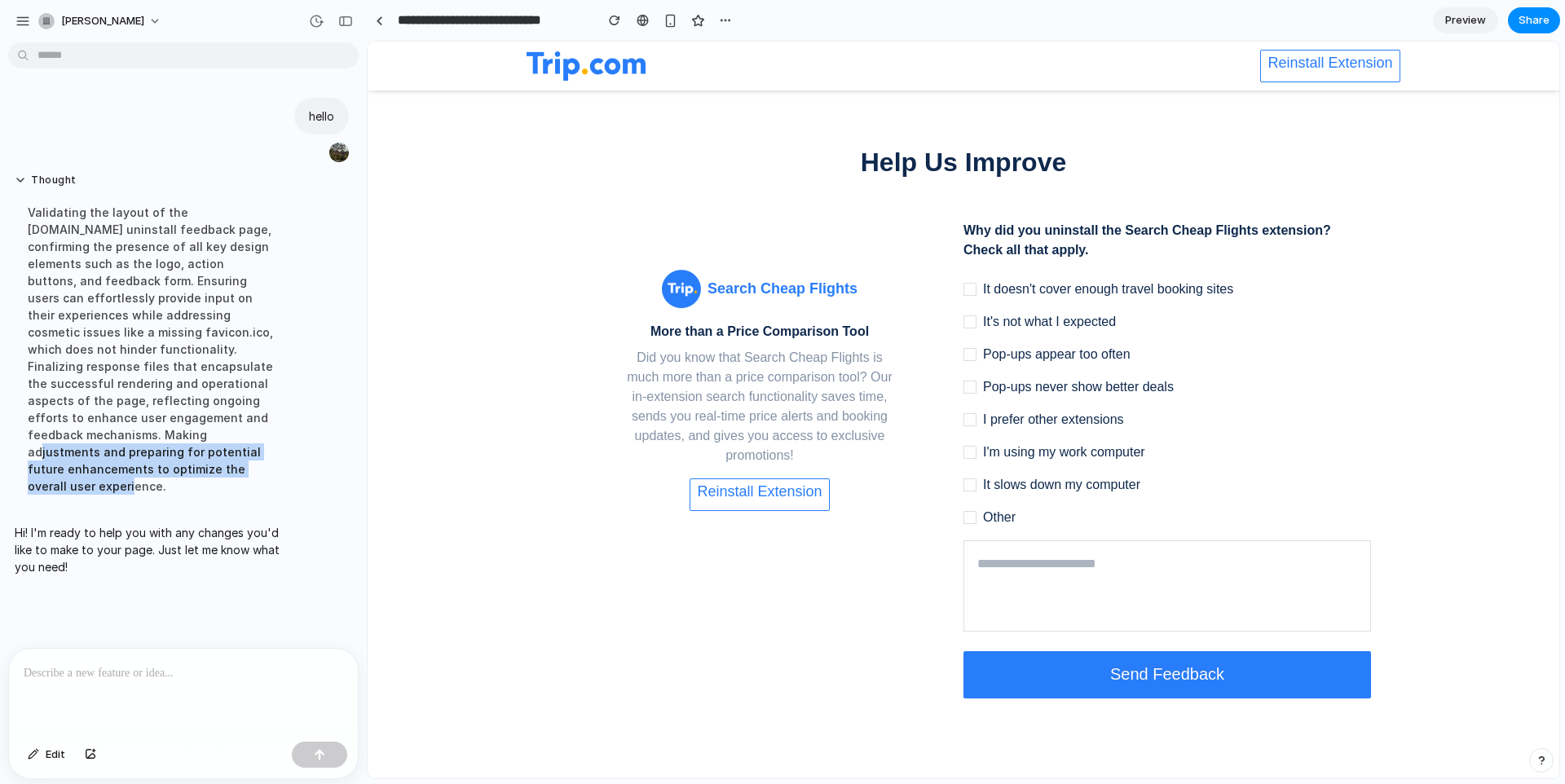
drag, startPoint x: 134, startPoint y: 470, endPoint x: 155, endPoint y: 491, distance: 29.7
click at [154, 491] on div "Thought Validating the layout of the Trip.com uninstall feedback page, confirmi…" at bounding box center [150, 339] width 286 height 351
click at [161, 514] on div "Hi! I'm ready to help you with any changes you'd like to make to your page. Jus…" at bounding box center [150, 549] width 286 height 71
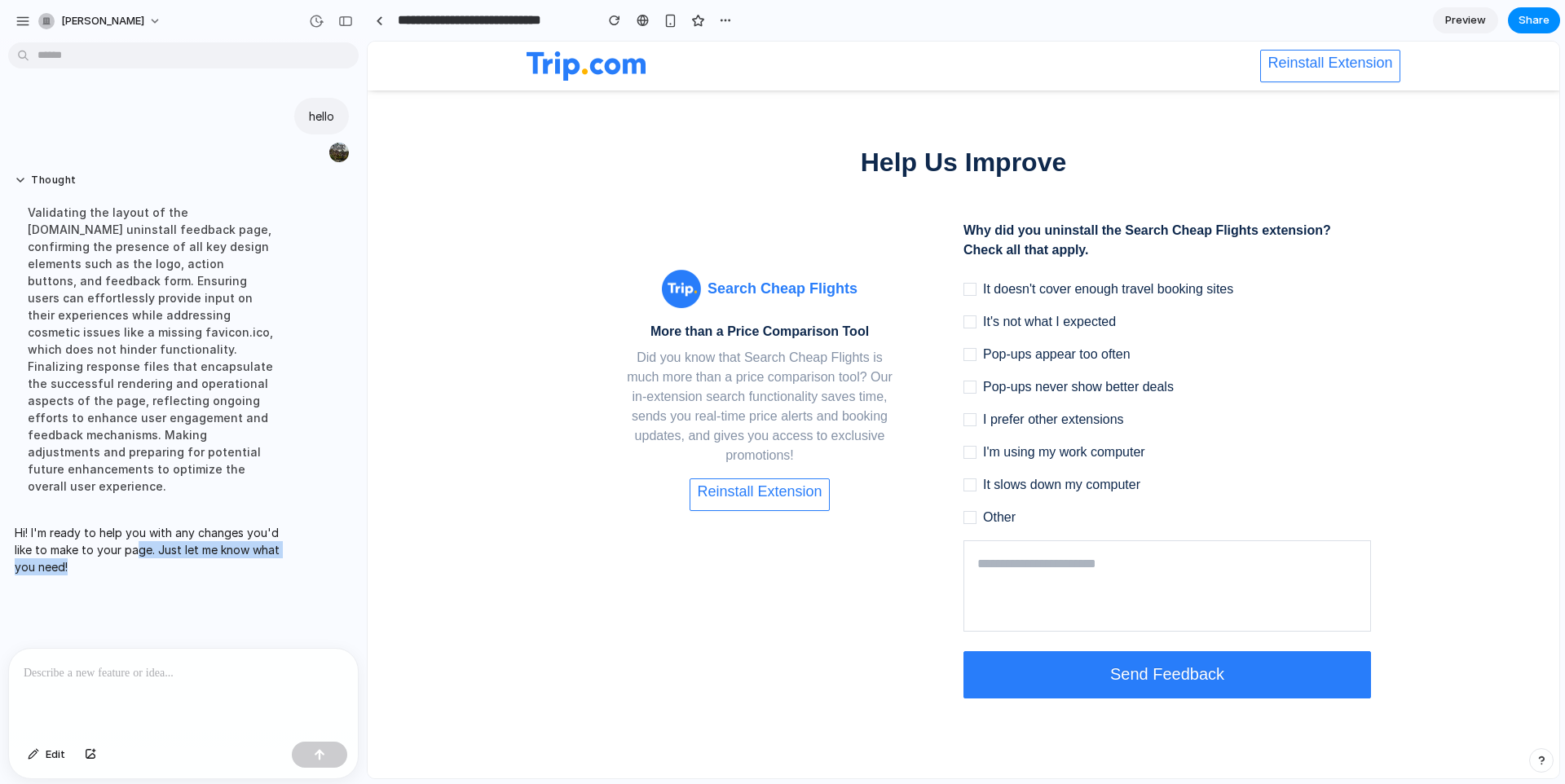
drag, startPoint x: 138, startPoint y: 524, endPoint x: 162, endPoint y: 561, distance: 44.1
click at [162, 561] on div "Hi! I'm ready to help you with any changes you'd like to make to your page. Jus…" at bounding box center [150, 549] width 286 height 71
click at [134, 553] on p "Hi! I'm ready to help you with any changes you'd like to make to your page. Jus…" at bounding box center [150, 549] width 272 height 52
click at [167, 683] on div at bounding box center [183, 691] width 349 height 87
click at [716, 20] on button "button" at bounding box center [725, 19] width 24 height 24
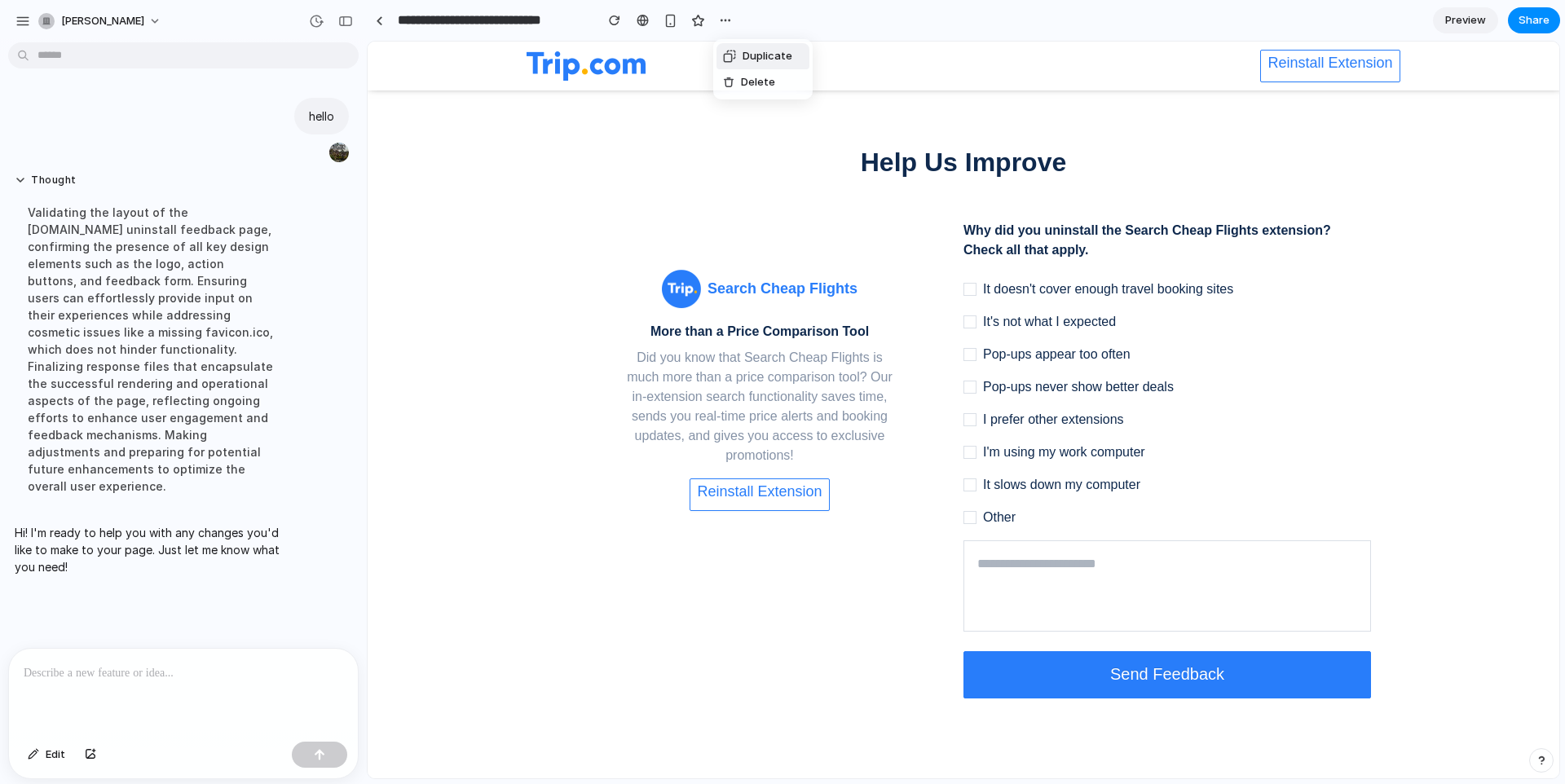
click at [722, 19] on div "Duplicate Delete" at bounding box center [782, 392] width 1565 height 784
click at [18, 26] on div "button" at bounding box center [22, 20] width 15 height 15
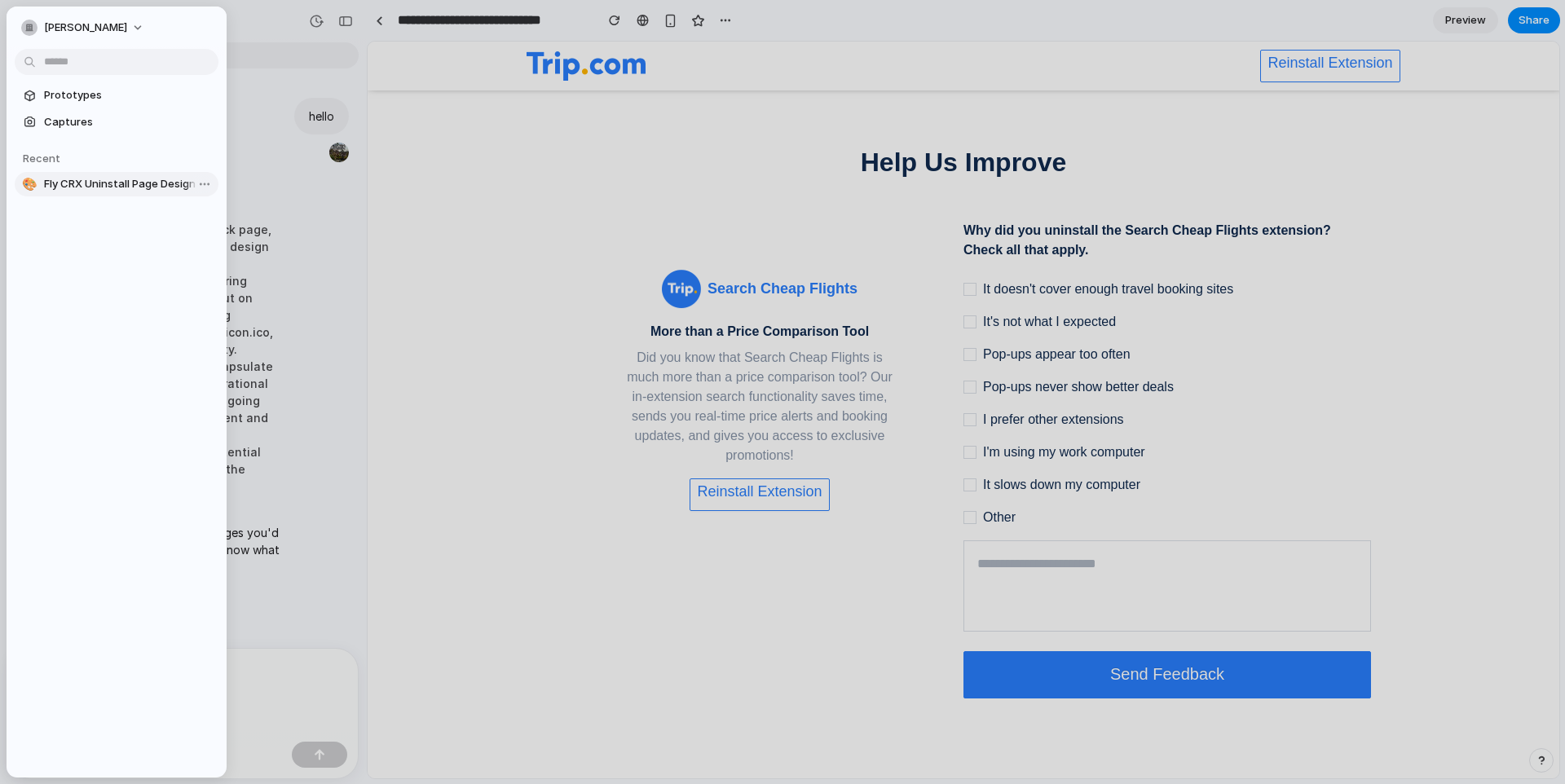
click at [58, 180] on span "Fly CRX Uninstall Page Design" at bounding box center [128, 184] width 168 height 17
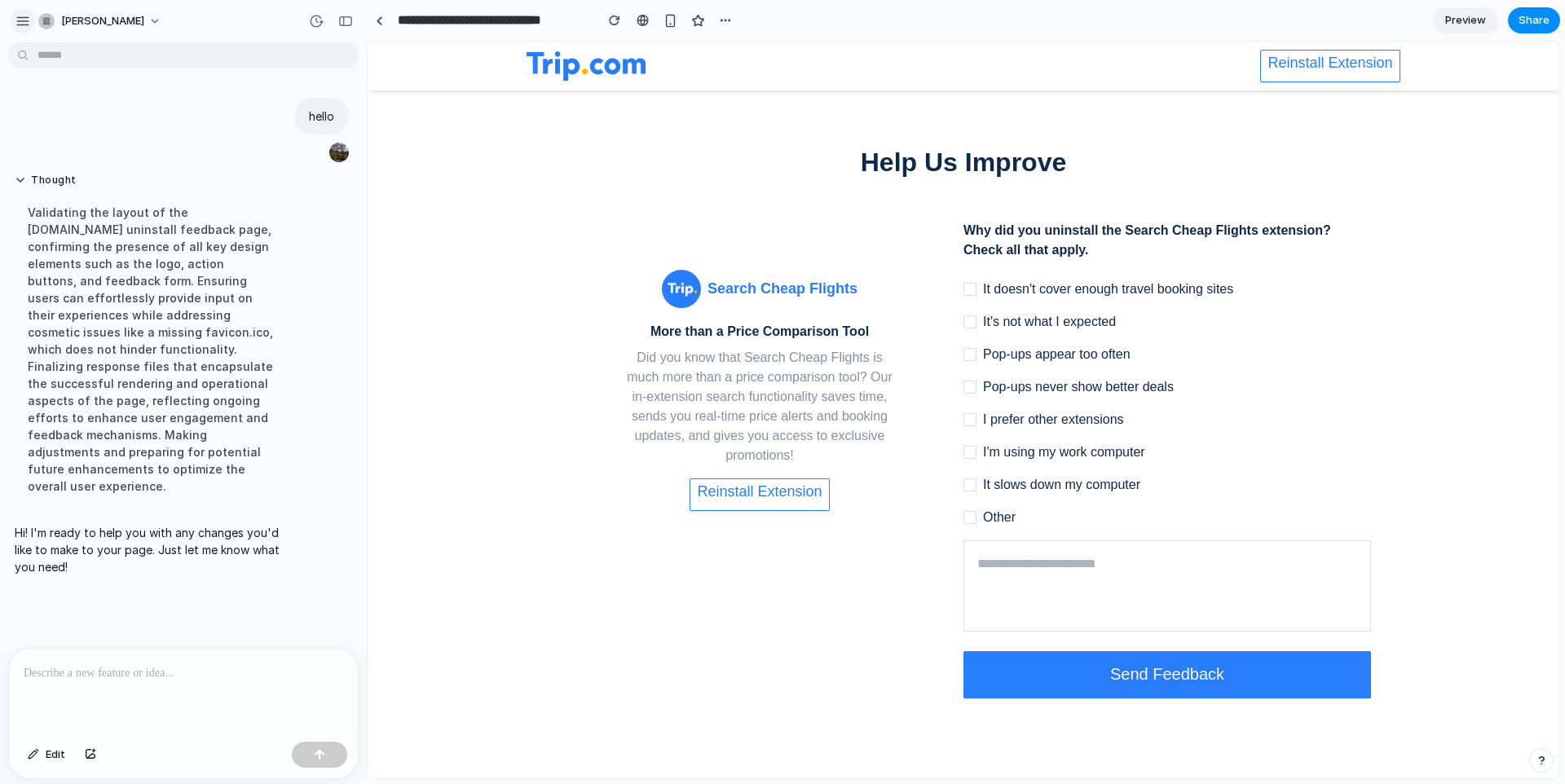
click at [11, 18] on button "button" at bounding box center [22, 20] width 24 height 24
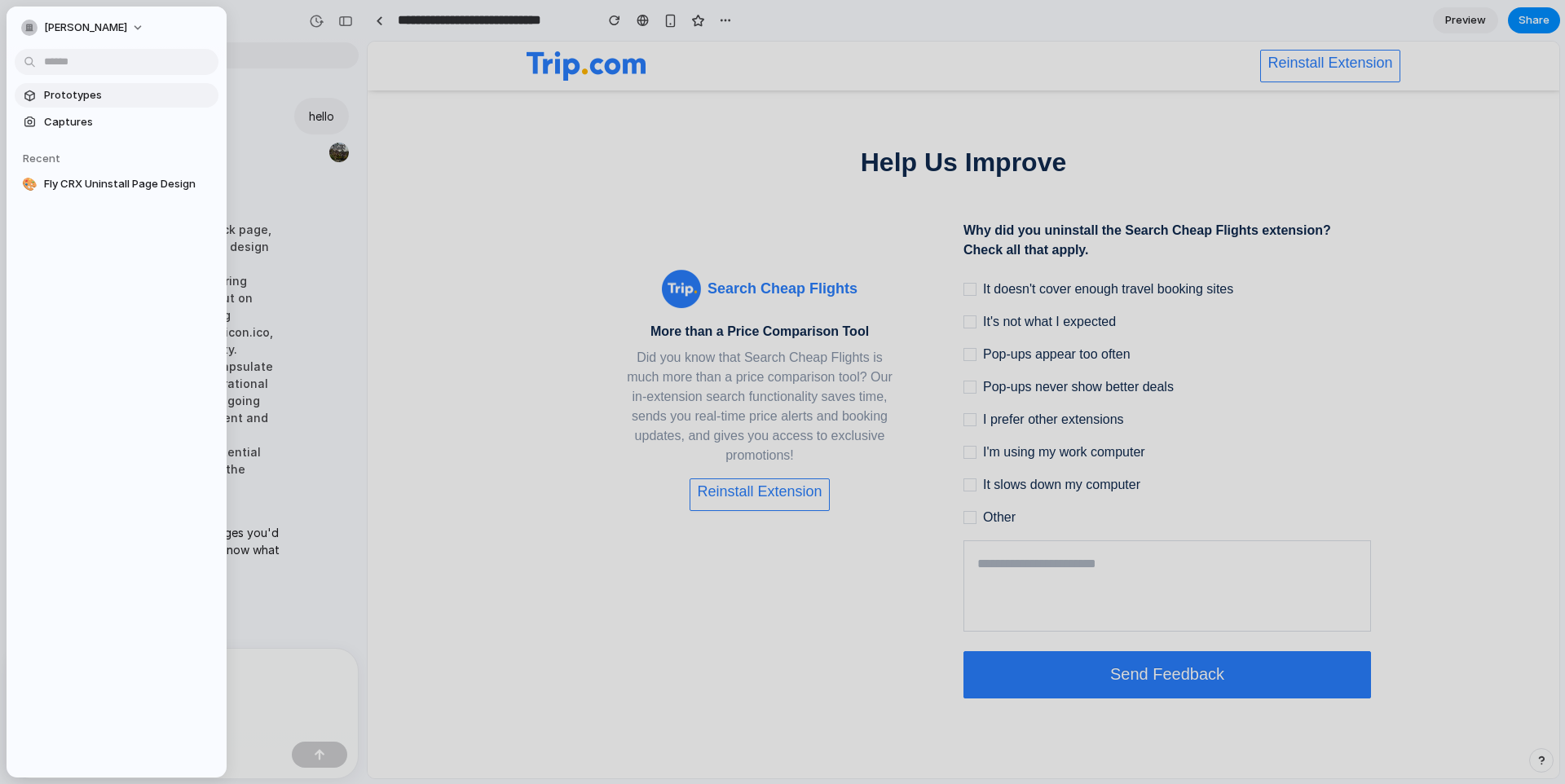
click at [75, 97] on span "Prototypes" at bounding box center [128, 94] width 168 height 17
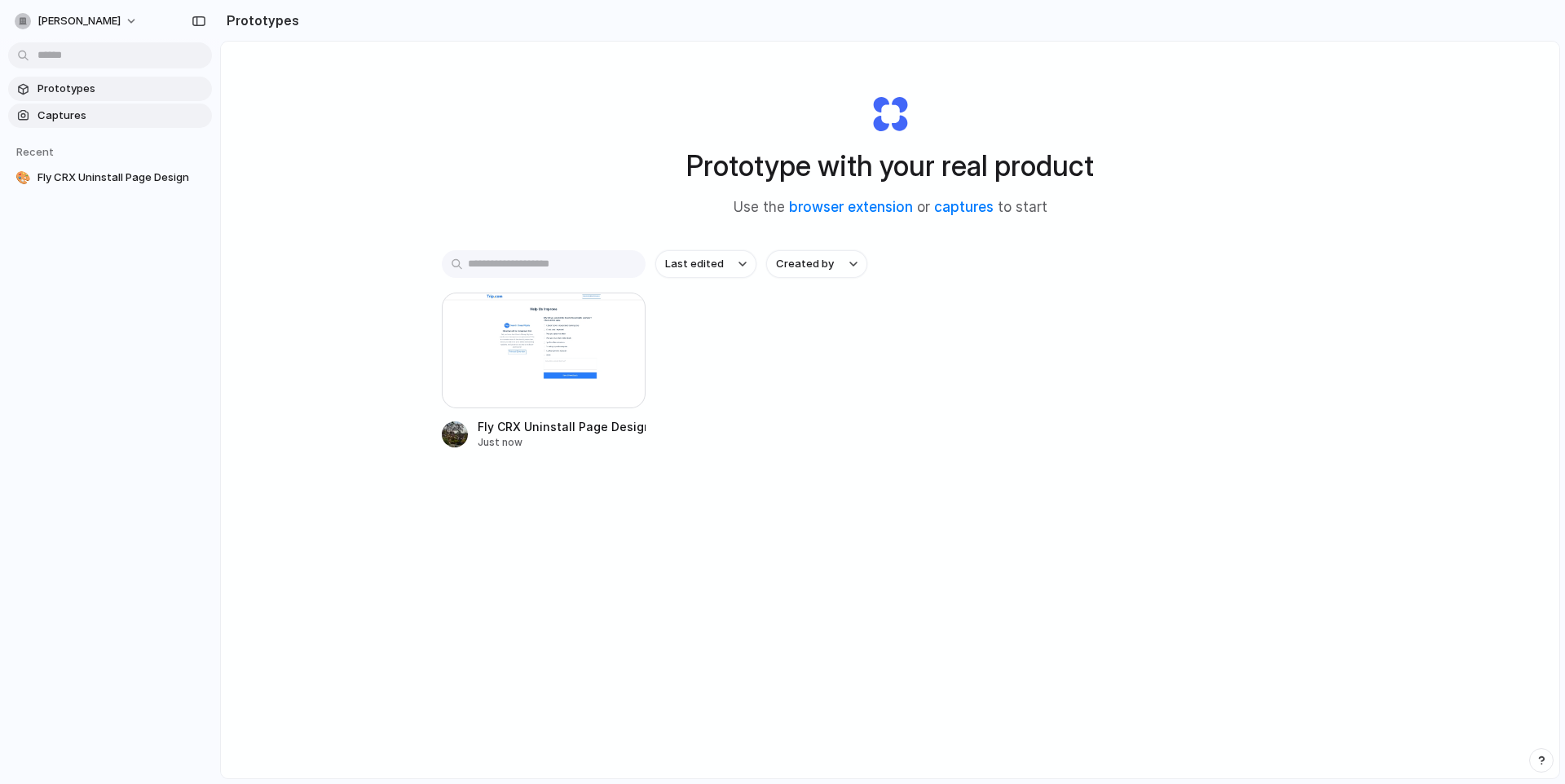
click at [67, 112] on span "Captures" at bounding box center [121, 115] width 168 height 17
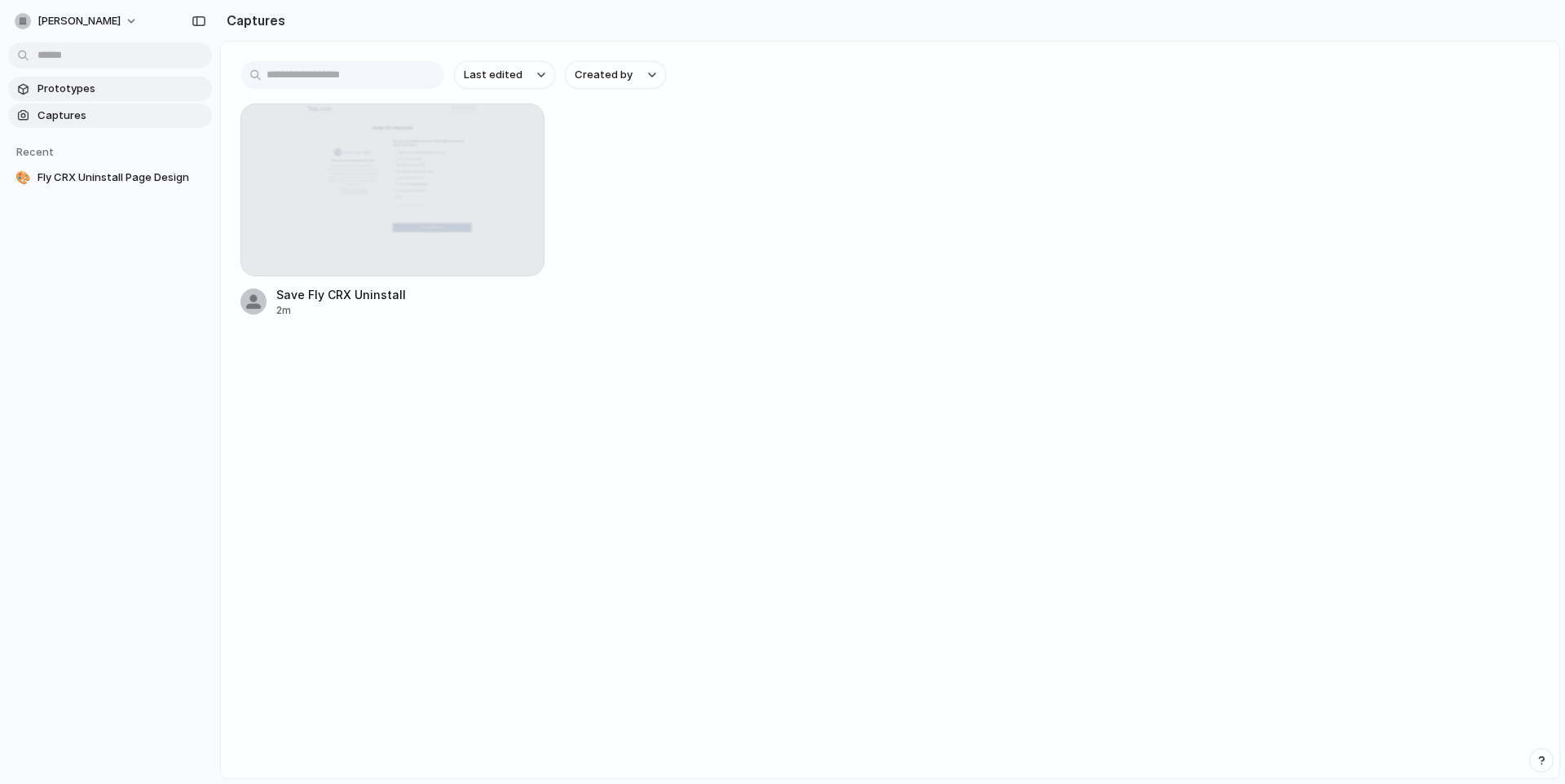
click at [93, 87] on span "Prototypes" at bounding box center [121, 89] width 168 height 17
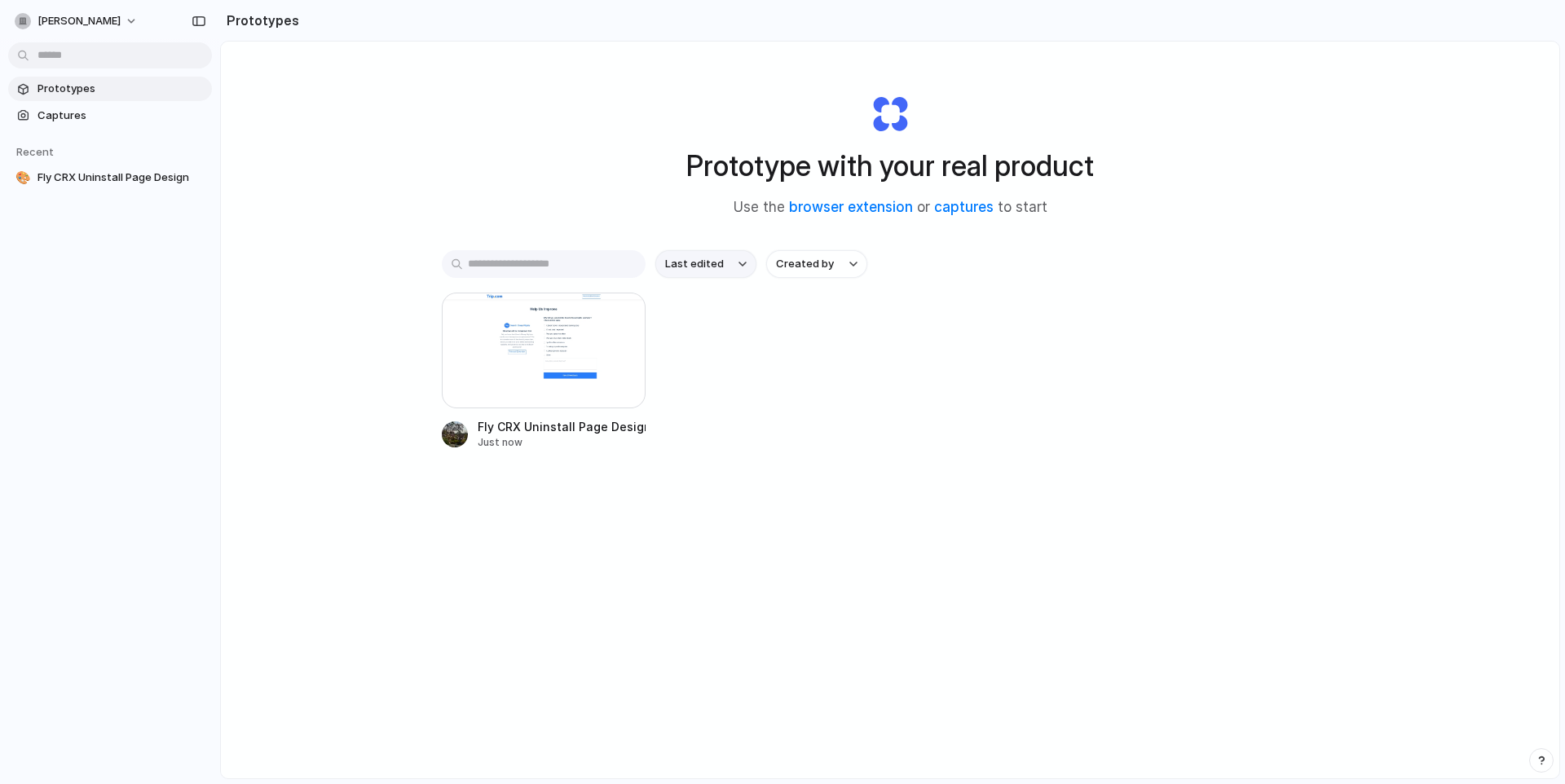
click at [740, 269] on button "Last edited" at bounding box center [706, 264] width 101 height 27
click at [740, 267] on div "Last edited Last created Alphabetical" at bounding box center [782, 392] width 1565 height 784
click at [789, 268] on span "Created by" at bounding box center [804, 264] width 57 height 17
click at [716, 322] on div "All users Trieu Nguyen" at bounding box center [782, 392] width 1565 height 784
